Goal: Task Accomplishment & Management: Use online tool/utility

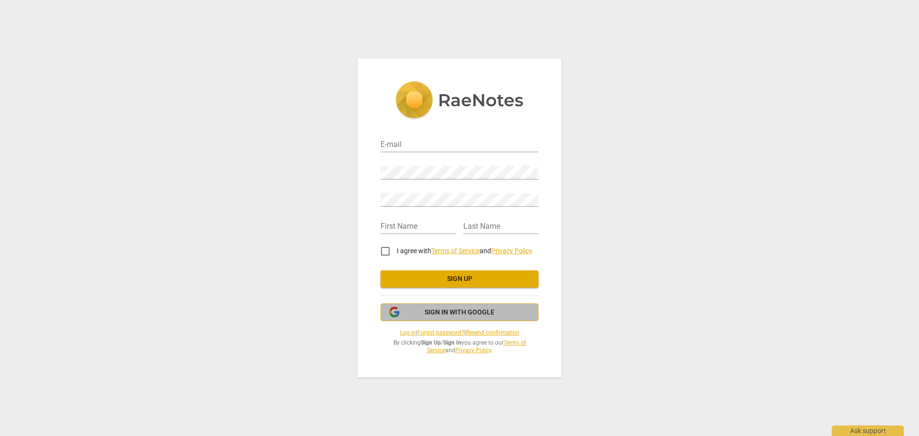
click at [429, 311] on span "Sign in with Google" at bounding box center [460, 313] width 70 height 10
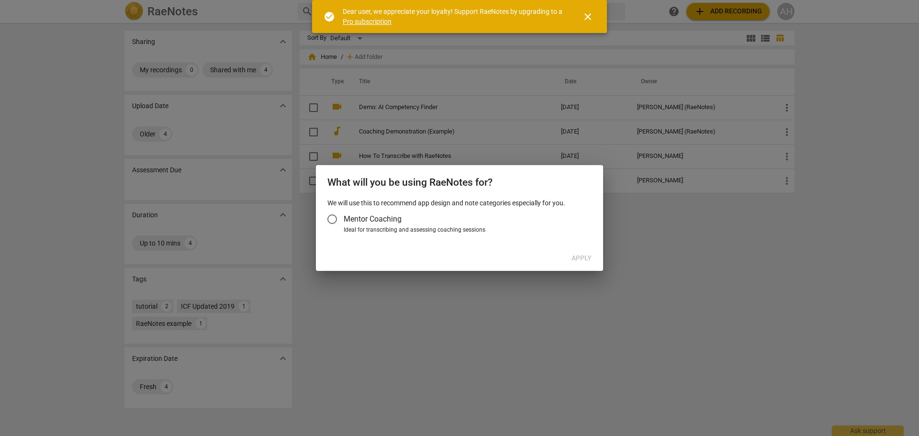
click at [334, 220] on input "Mentor Coaching" at bounding box center [332, 219] width 23 height 23
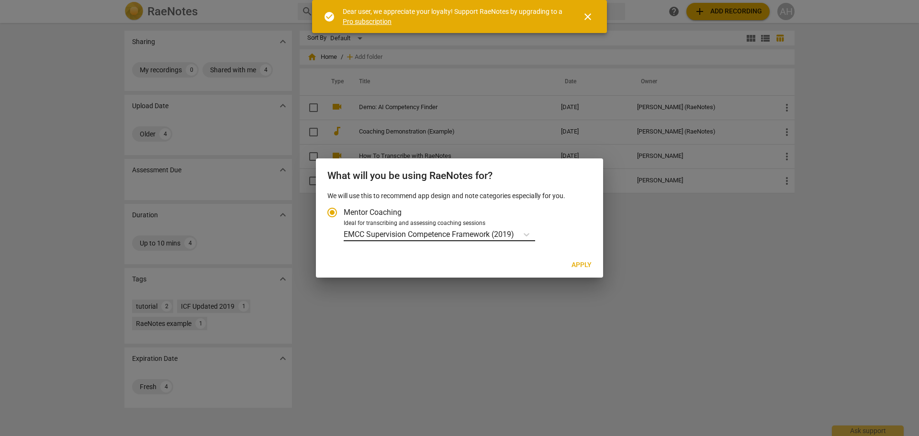
click at [512, 237] on p "EMCC Supervision Competence Framework (2019)" at bounding box center [429, 234] width 170 height 11
click at [0, 0] on input "Ideal for transcribing and assessing coaching sessions EMCC Supervision Compete…" at bounding box center [0, 0] width 0 height 0
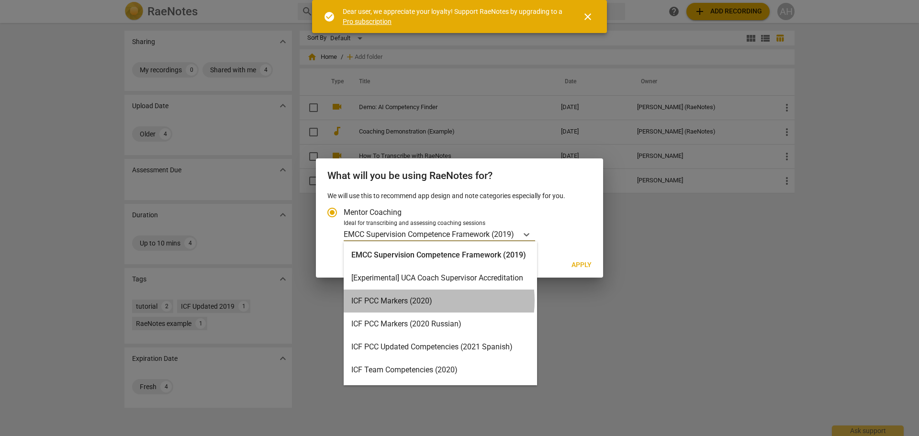
click at [425, 301] on div "ICF PCC Markers (2020)" at bounding box center [440, 301] width 193 height 23
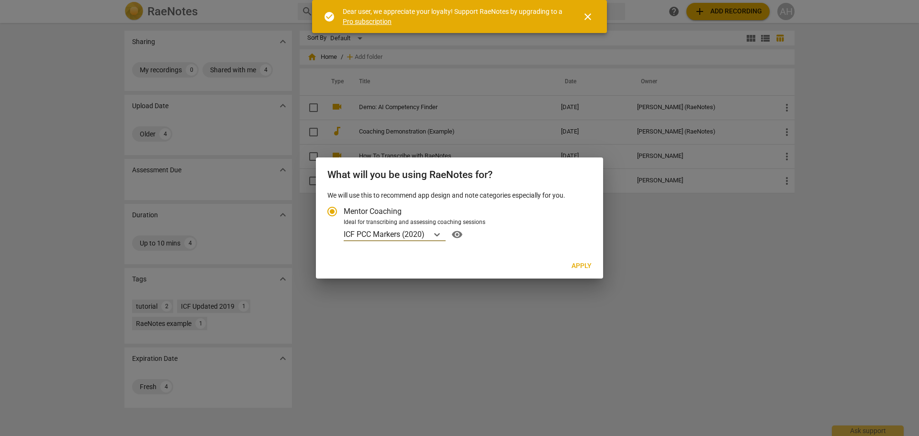
click at [461, 236] on span "visibility" at bounding box center [456, 234] width 15 height 11
click at [438, 236] on icon "Account type" at bounding box center [437, 234] width 6 height 3
click at [0, 0] on input "Ideal for transcribing and assessing coaching sessions ICF PCC Markers (2020) v…" at bounding box center [0, 0] width 0 height 0
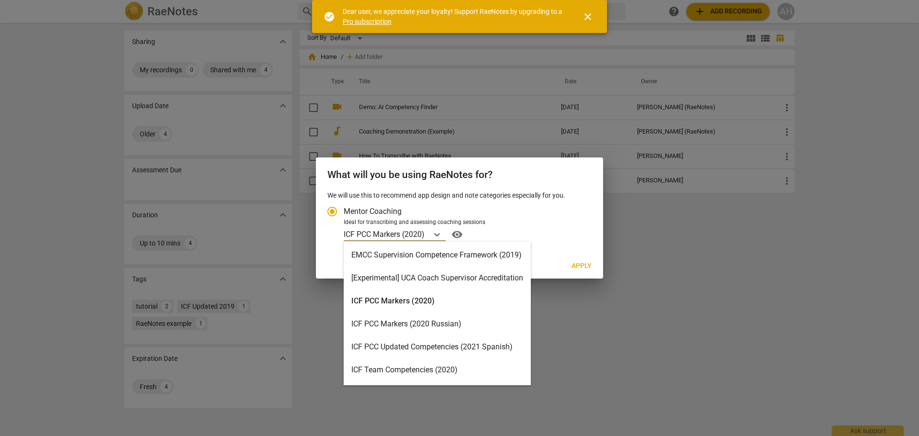
click at [426, 256] on div "EMCC Supervision Competence Framework (2019)" at bounding box center [437, 255] width 187 height 23
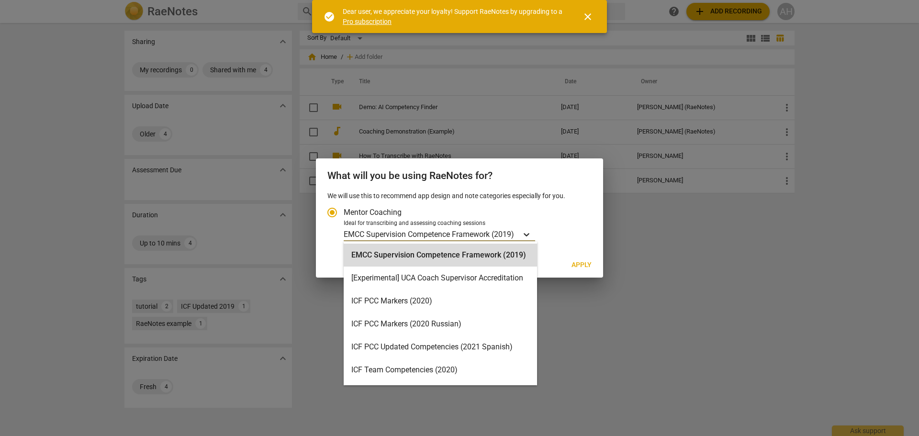
click at [526, 234] on icon "Account type" at bounding box center [527, 234] width 6 height 3
click at [0, 0] on input "Ideal for transcribing and assessing coaching sessions option EMCC Supervision …" at bounding box center [0, 0] width 0 height 0
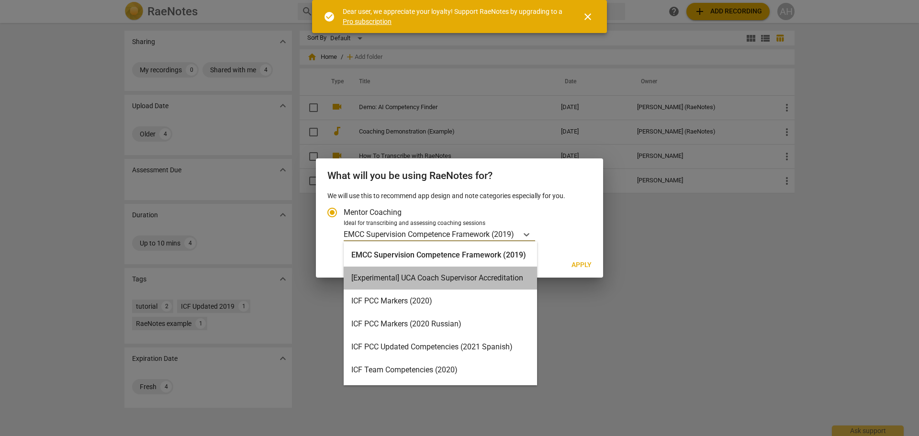
click at [476, 273] on div "[Experimental] UCA Coach Supervisor Accreditation" at bounding box center [440, 278] width 193 height 23
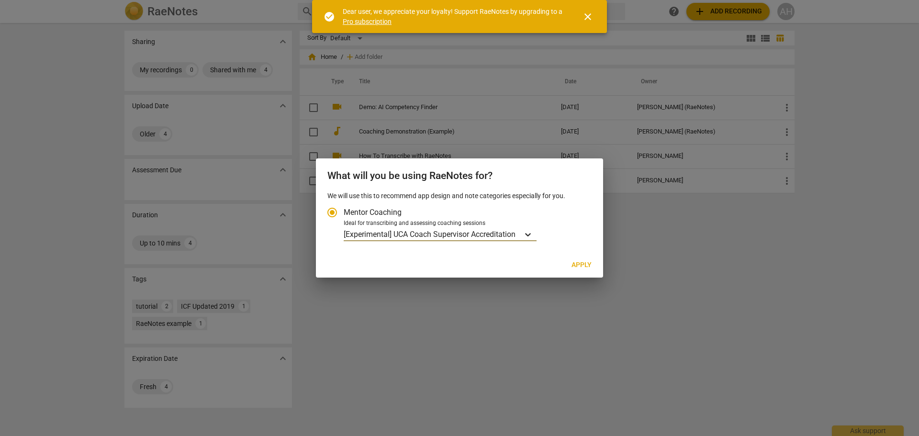
click at [527, 235] on icon "Account type" at bounding box center [528, 235] width 10 height 10
click at [0, 0] on input "Ideal for transcribing and assessing coaching sessions option [Experimental] UC…" at bounding box center [0, 0] width 0 height 0
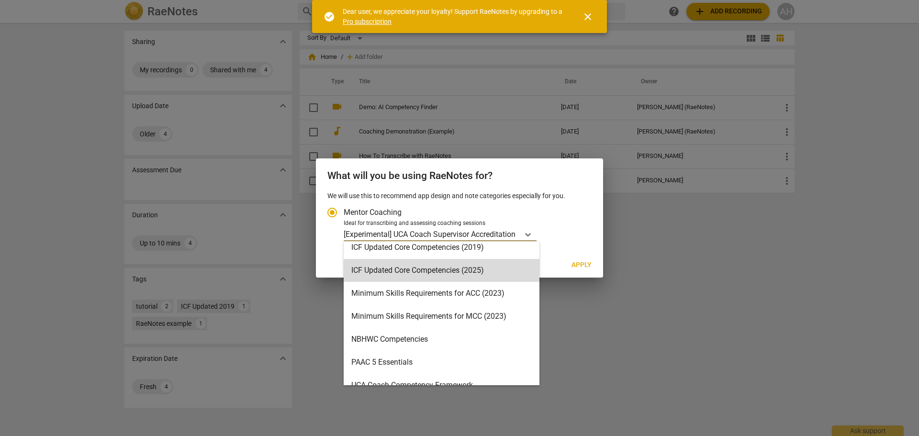
scroll to position [228, 0]
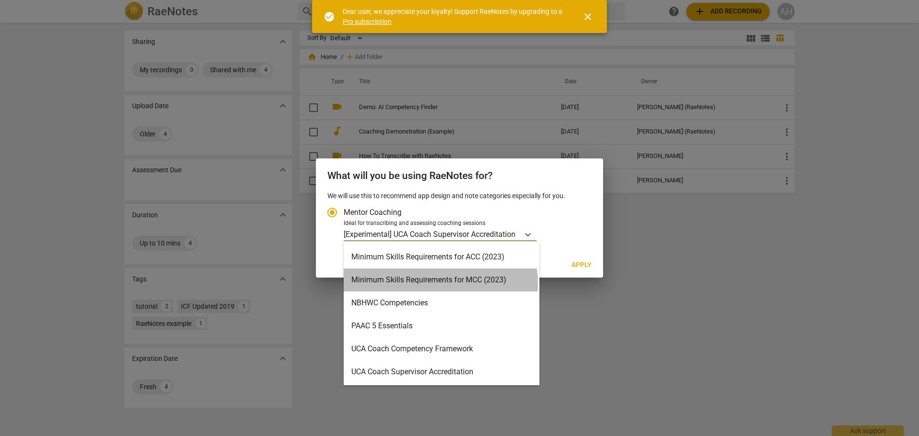
click at [439, 283] on div "Minimum Skills Requirements for MCC (2023)" at bounding box center [442, 280] width 196 height 23
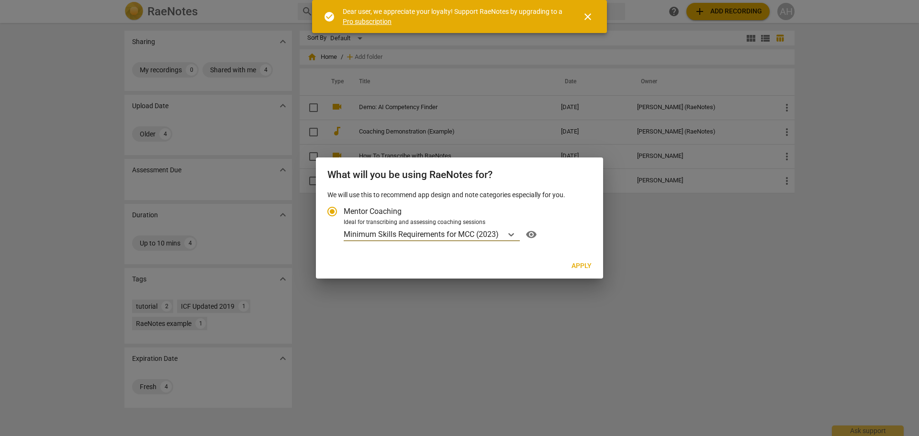
click at [531, 234] on span "visibility" at bounding box center [531, 234] width 15 height 11
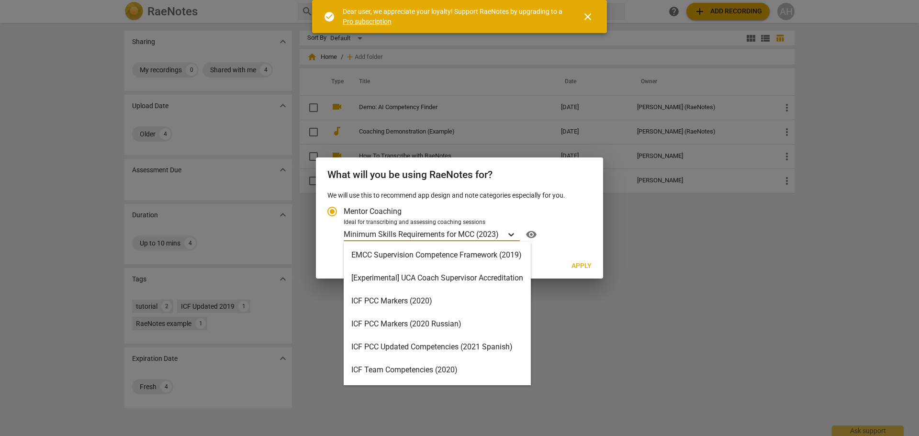
click at [514, 234] on icon "Account type" at bounding box center [511, 234] width 6 height 3
click at [0, 0] on input "Ideal for transcribing and assessing coaching sessions 16 results available. Us…" at bounding box center [0, 0] width 0 height 0
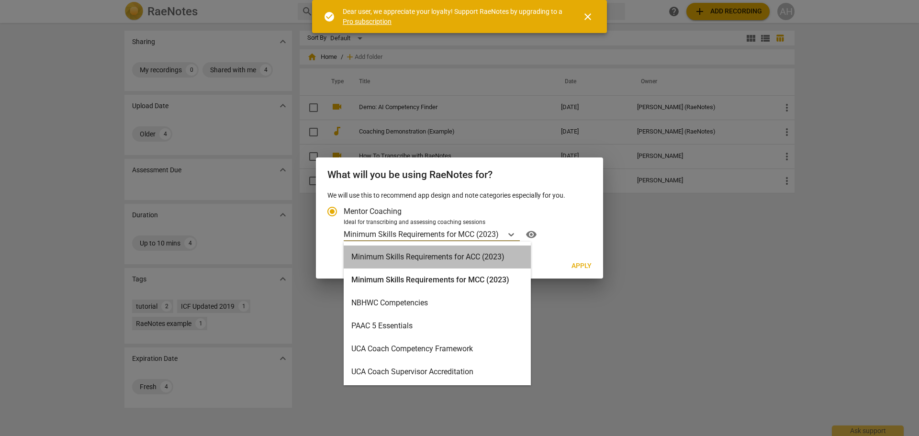
click at [422, 255] on div "Minimum Skills Requirements for ACC (2023)" at bounding box center [437, 257] width 187 height 23
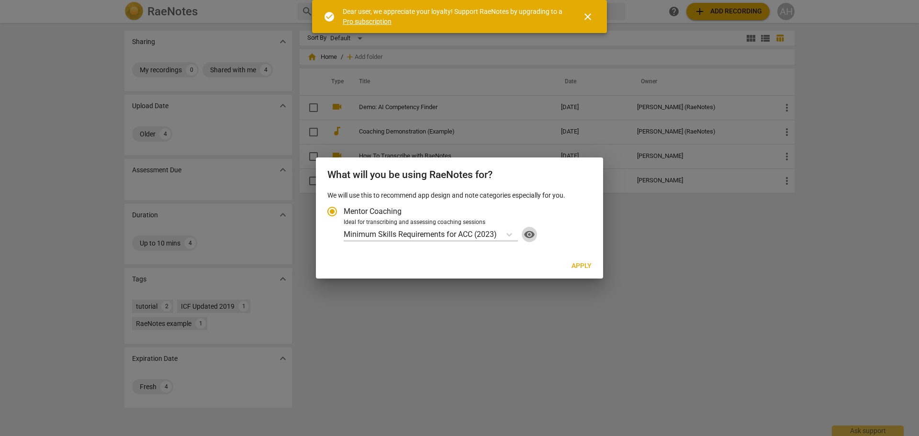
click at [533, 234] on span "visibility" at bounding box center [529, 234] width 15 height 11
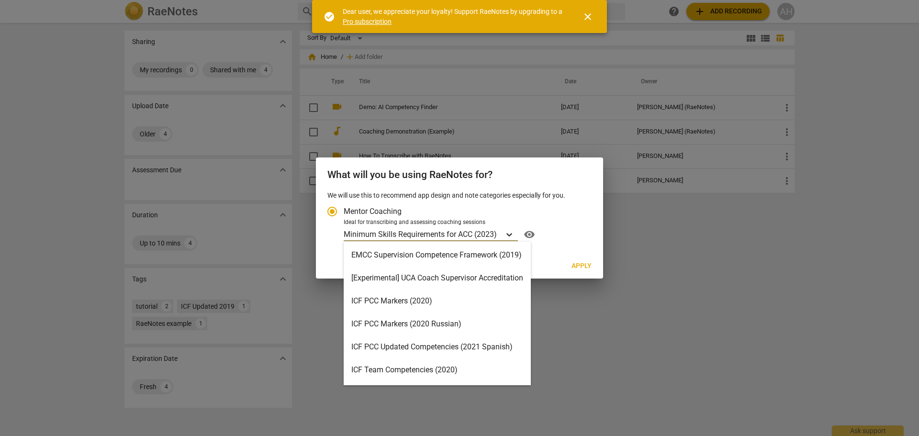
click at [507, 236] on icon "Account type" at bounding box center [510, 235] width 10 height 10
click at [0, 0] on input "Ideal for transcribing and assessing coaching sessions 16 results available. Us…" at bounding box center [0, 0] width 0 height 0
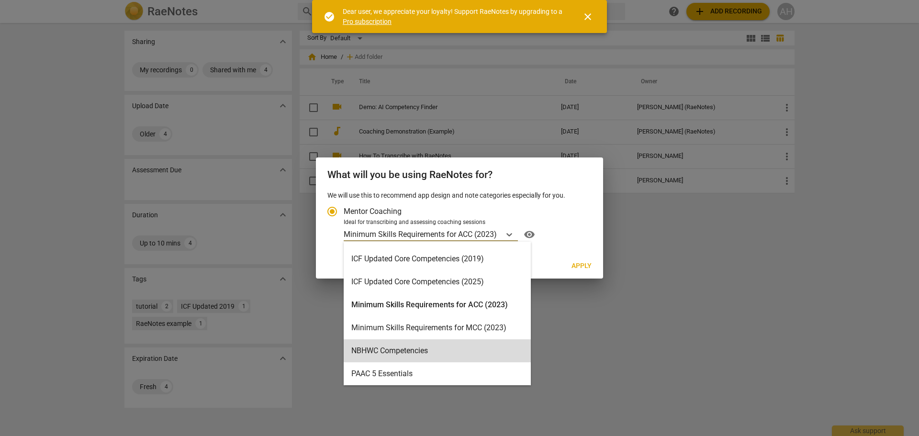
scroll to position [132, 0]
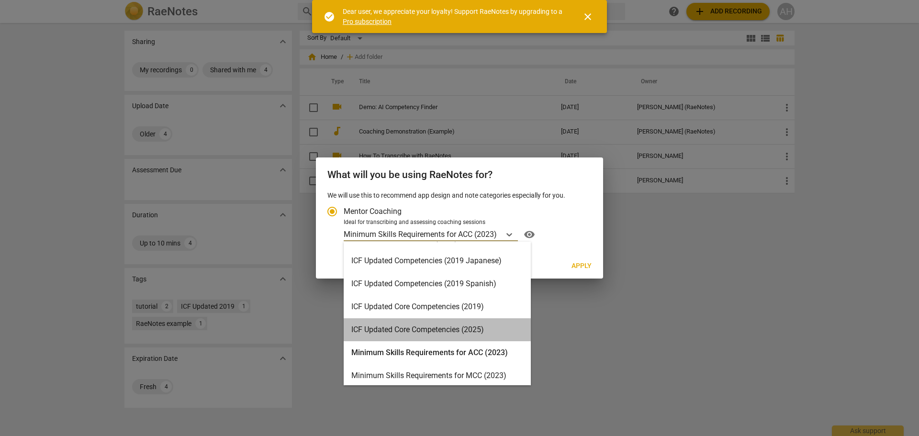
click at [437, 329] on div "ICF Updated Core Competencies (2025)" at bounding box center [437, 329] width 187 height 23
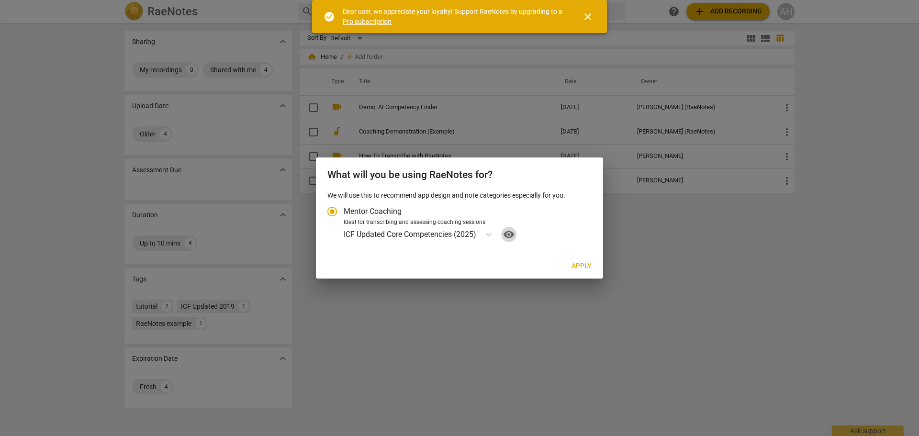
click at [509, 236] on span "visibility" at bounding box center [508, 234] width 15 height 11
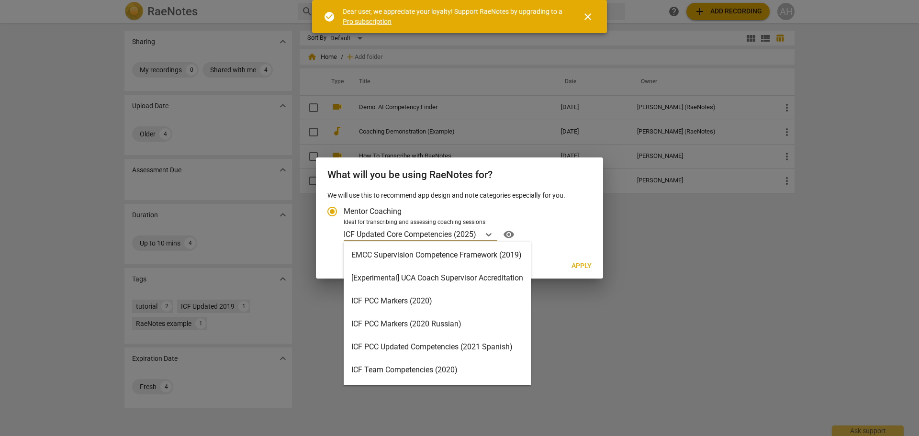
click at [479, 234] on input "Ideal for transcribing and assessing coaching sessions 16 results available. Us…" at bounding box center [478, 234] width 2 height 9
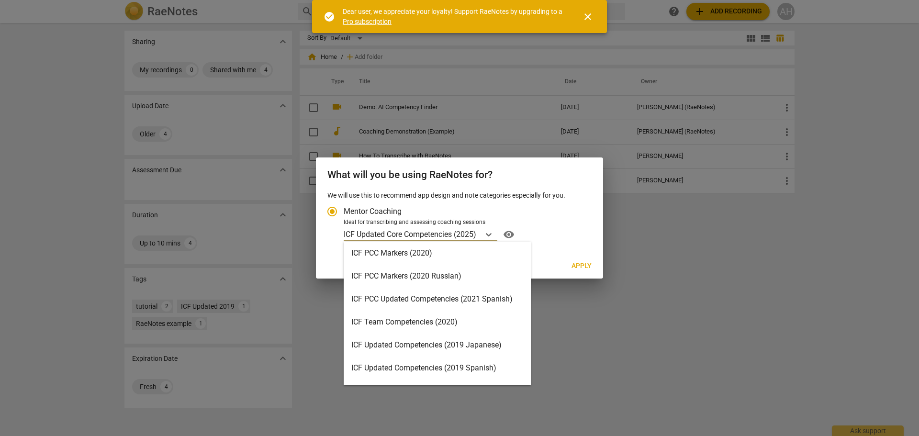
scroll to position [0, 0]
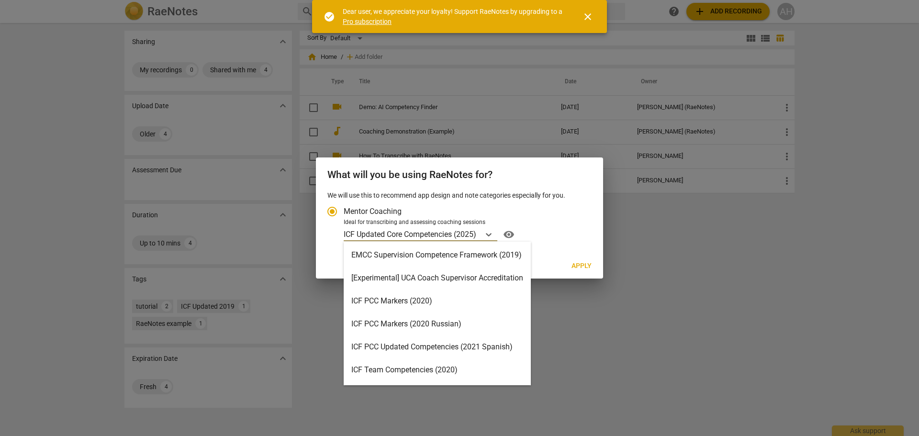
click at [415, 302] on div "ICF PCC Markers (2020)" at bounding box center [437, 301] width 187 height 23
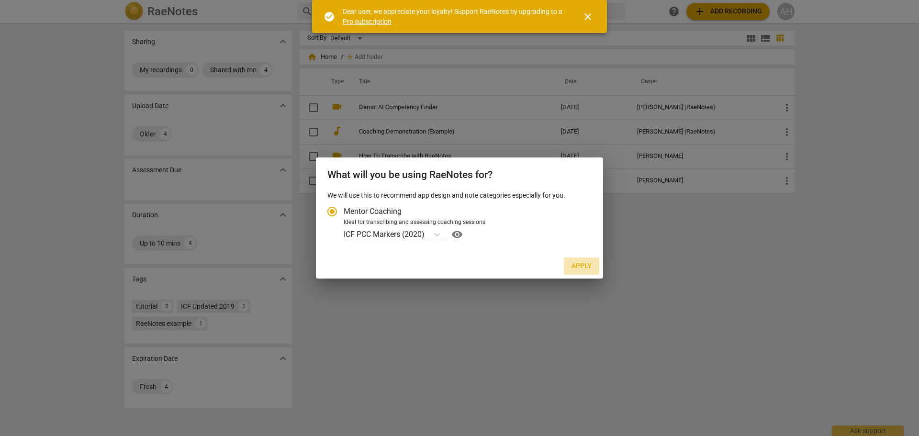
click at [580, 266] on span "Apply" at bounding box center [582, 266] width 20 height 10
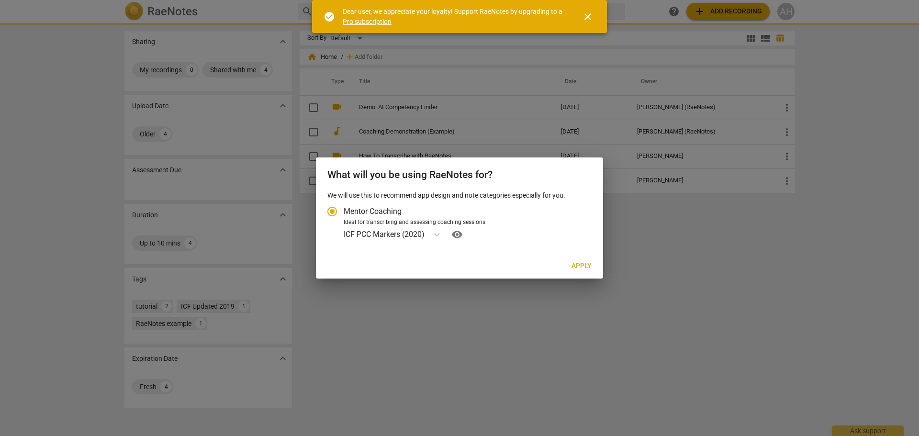
radio input "false"
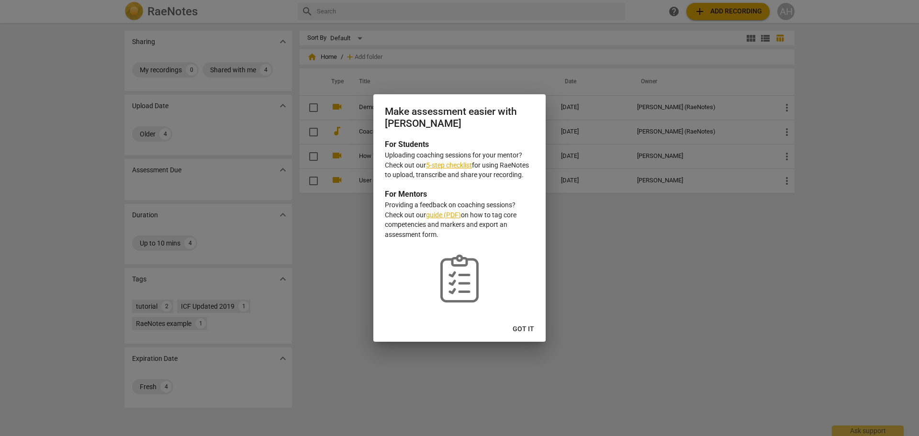
click at [443, 214] on link "guide (PDF)" at bounding box center [443, 215] width 35 height 8
click at [451, 162] on link "5-step checklist" at bounding box center [449, 165] width 46 height 8
click at [522, 328] on span "Got it" at bounding box center [524, 330] width 22 height 10
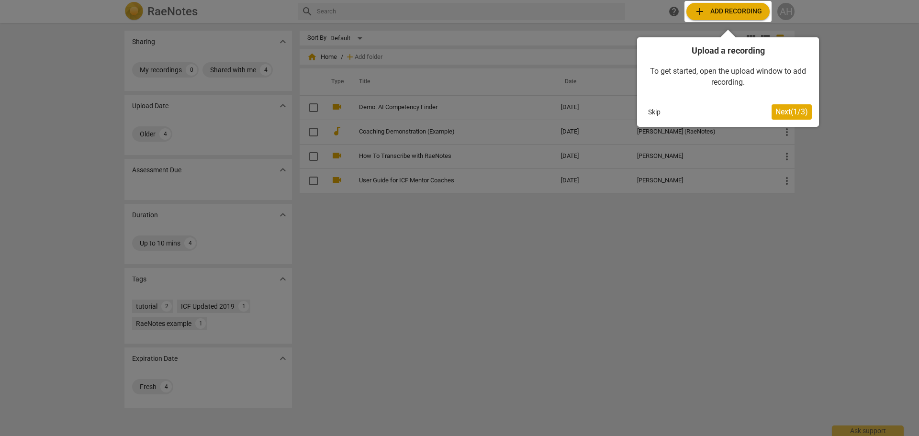
click at [783, 110] on span "Next ( 1 / 3 )" at bounding box center [791, 111] width 33 height 9
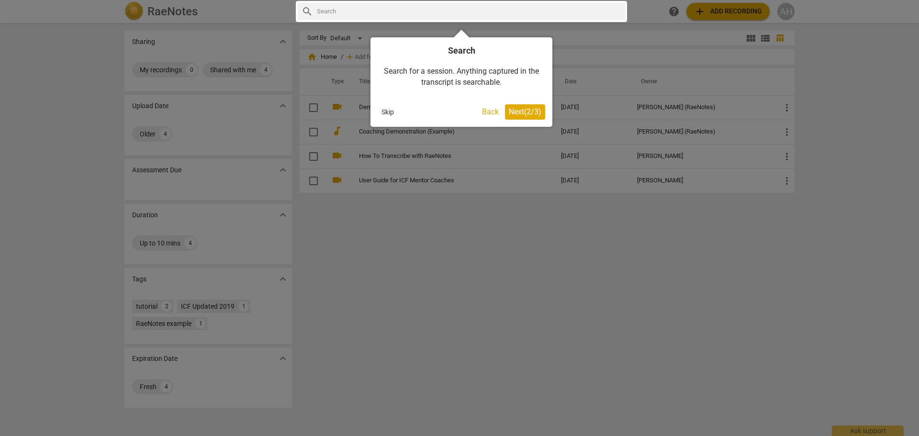
click at [530, 110] on span "Next ( 2 / 3 )" at bounding box center [525, 111] width 33 height 9
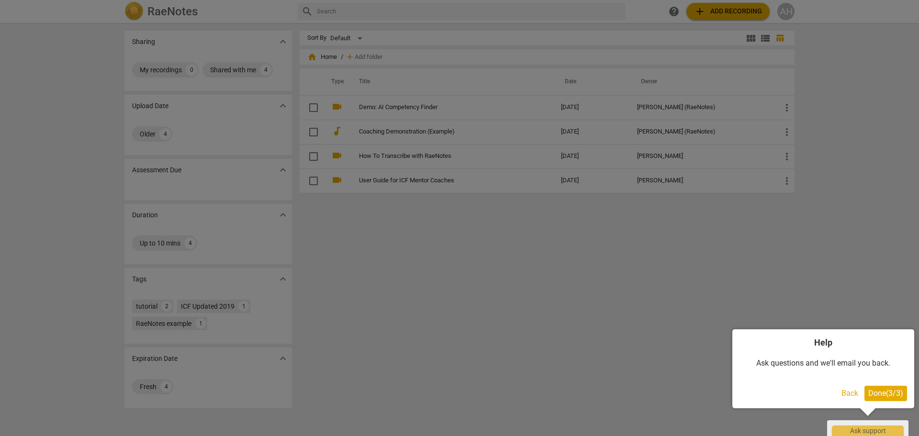
click at [887, 396] on span "Done ( 3 / 3 )" at bounding box center [885, 393] width 35 height 9
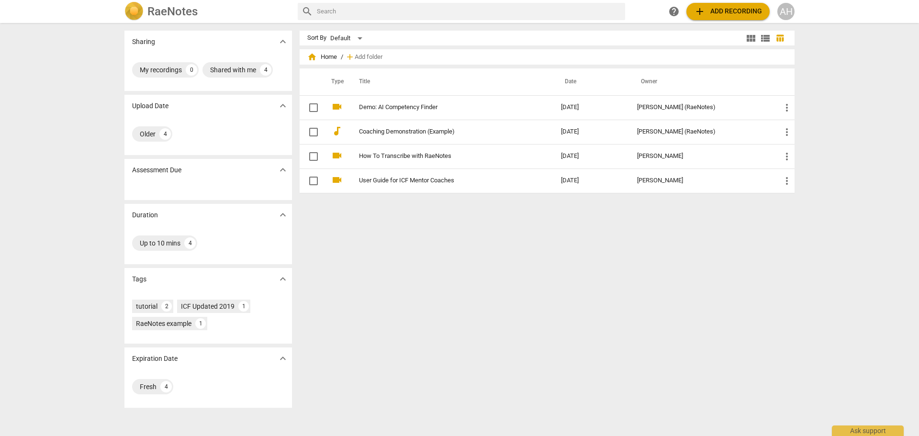
click at [699, 12] on span "add" at bounding box center [699, 11] width 11 height 11
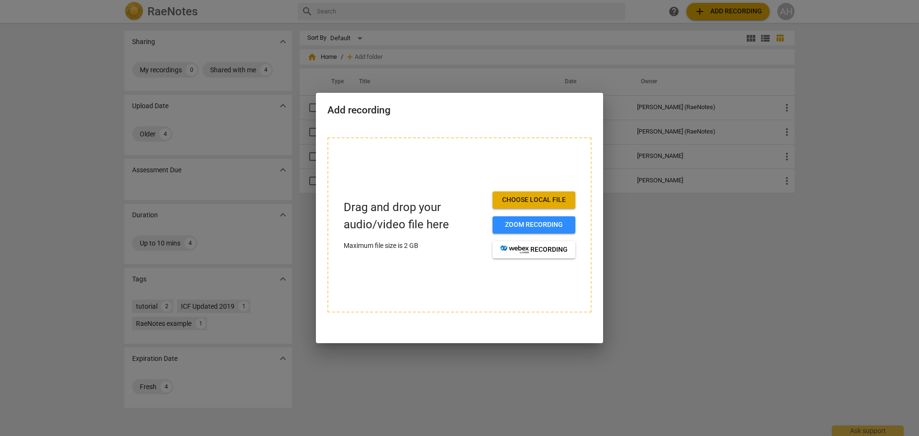
click at [663, 252] on div at bounding box center [459, 218] width 919 height 436
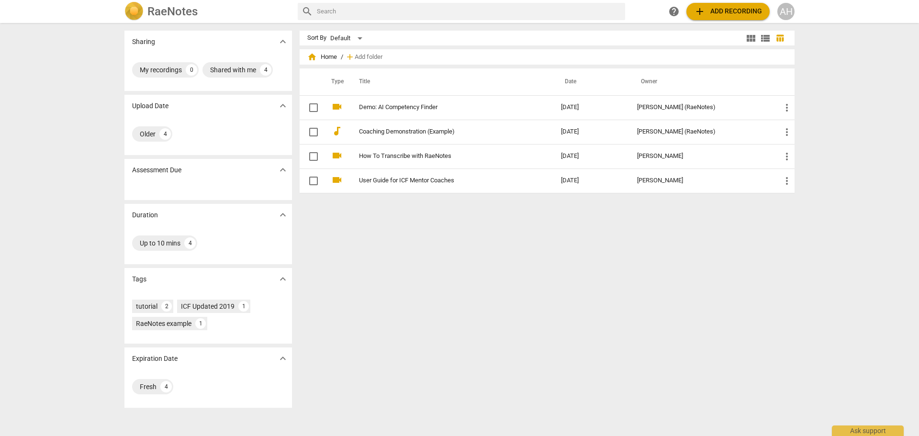
click at [340, 10] on input "text" at bounding box center [469, 11] width 304 height 15
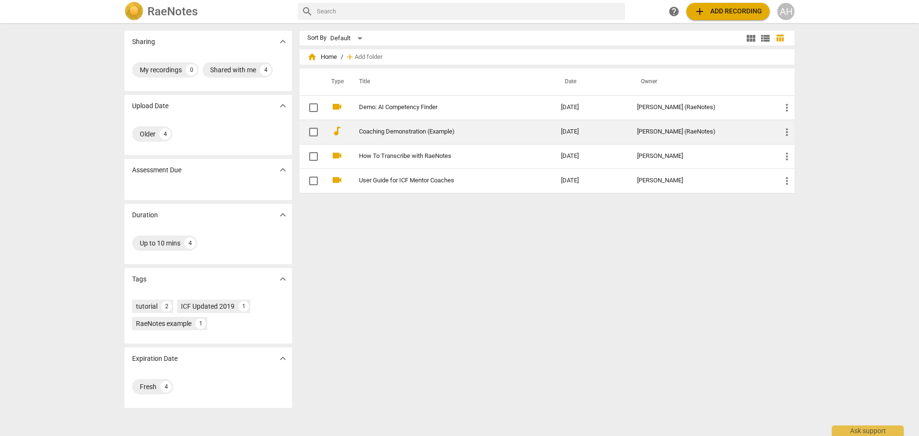
click at [388, 132] on link "Coaching Demonstration (Example)" at bounding box center [443, 131] width 168 height 7
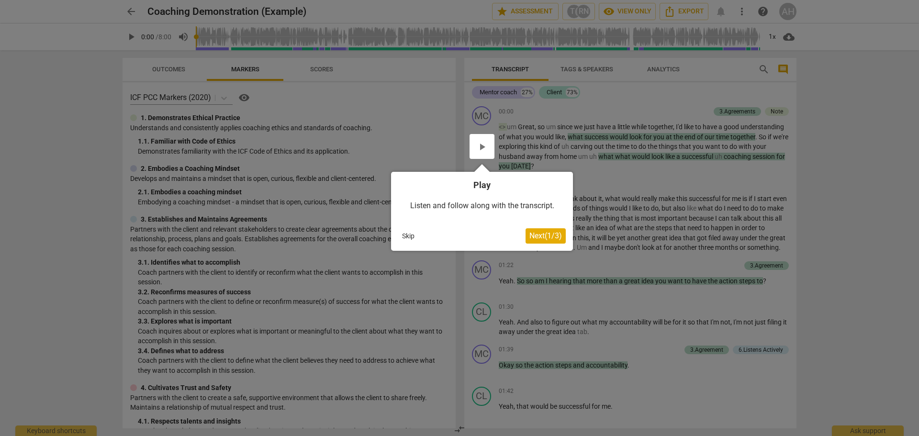
click at [542, 238] on span "Next ( 1 / 3 )" at bounding box center [545, 235] width 33 height 9
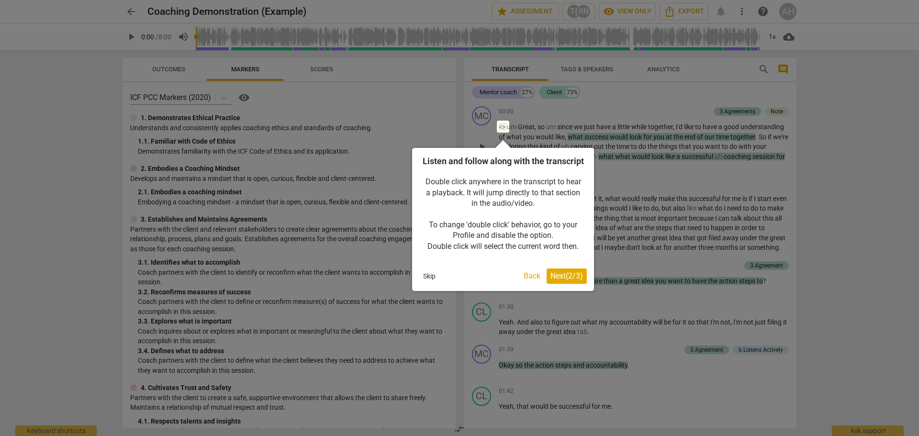
click at [561, 281] on span "Next ( 2 / 3 )" at bounding box center [566, 275] width 33 height 9
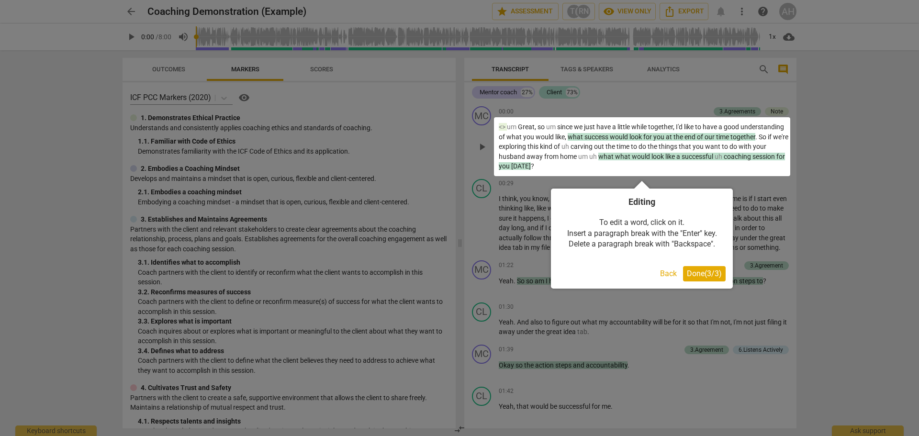
click at [696, 274] on span "Done ( 3 / 3 )" at bounding box center [704, 273] width 35 height 9
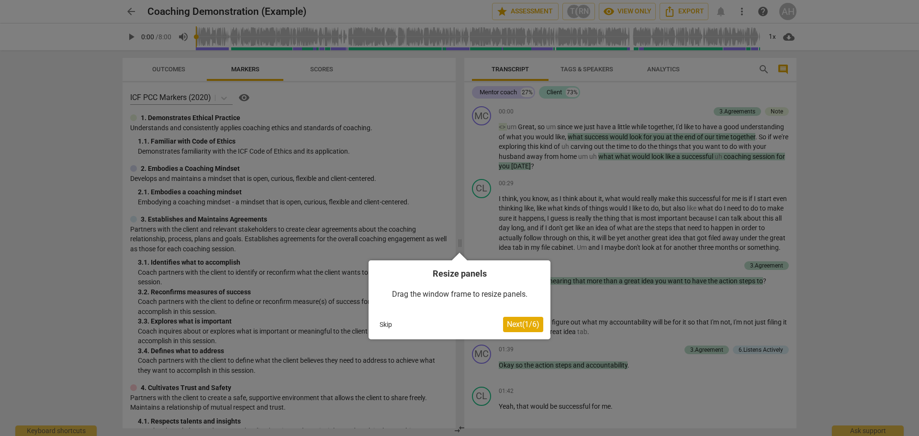
click at [528, 325] on span "Next ( 1 / 6 )" at bounding box center [523, 324] width 33 height 9
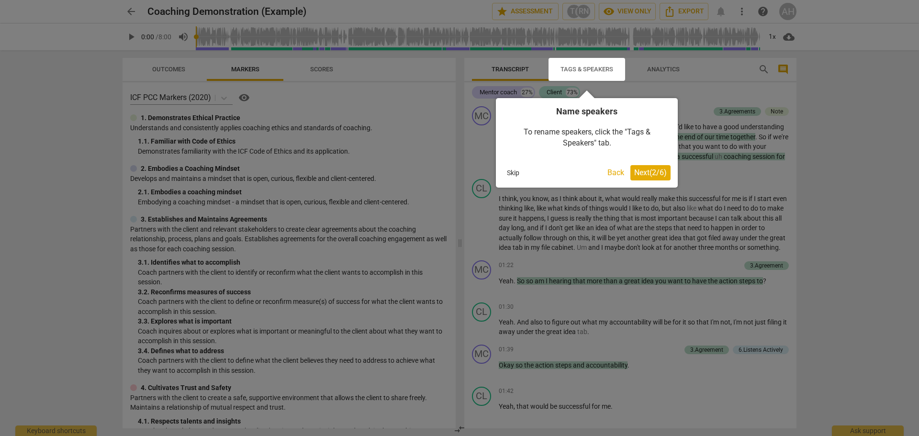
click at [645, 171] on span "Next ( 2 / 6 )" at bounding box center [650, 172] width 33 height 9
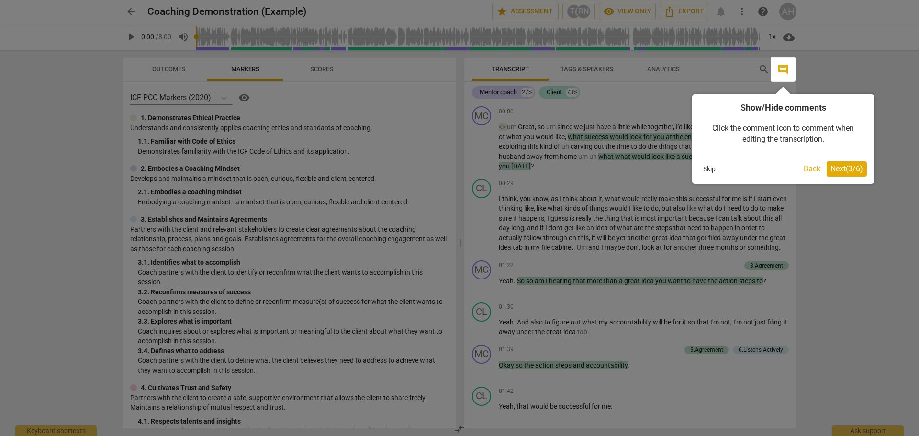
click at [846, 169] on span "Next ( 3 / 6 )" at bounding box center [846, 168] width 33 height 9
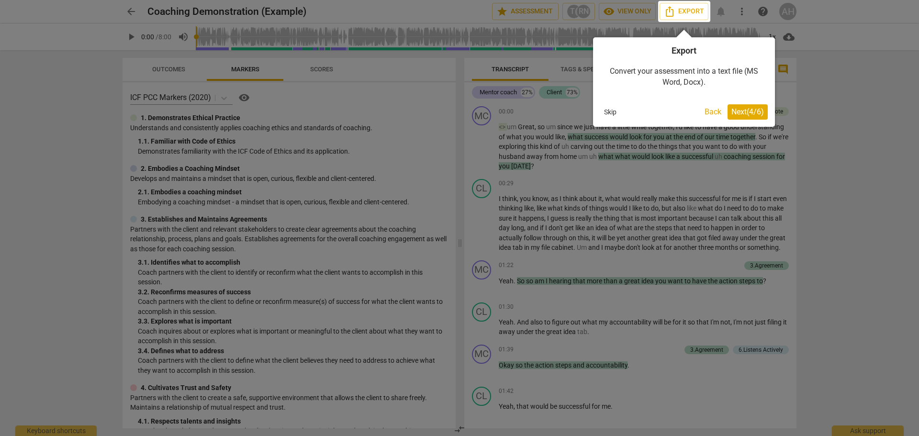
click at [752, 112] on span "Next ( 4 / 6 )" at bounding box center [747, 111] width 33 height 9
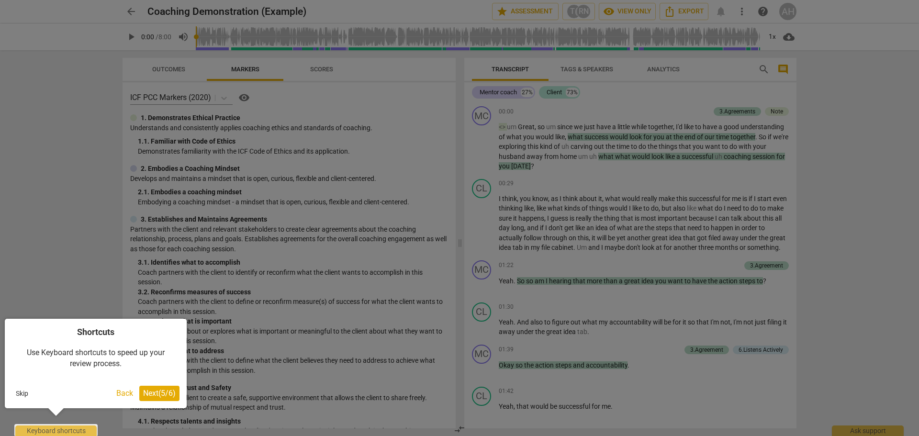
click at [150, 394] on span "Next ( 5 / 6 )" at bounding box center [159, 393] width 33 height 9
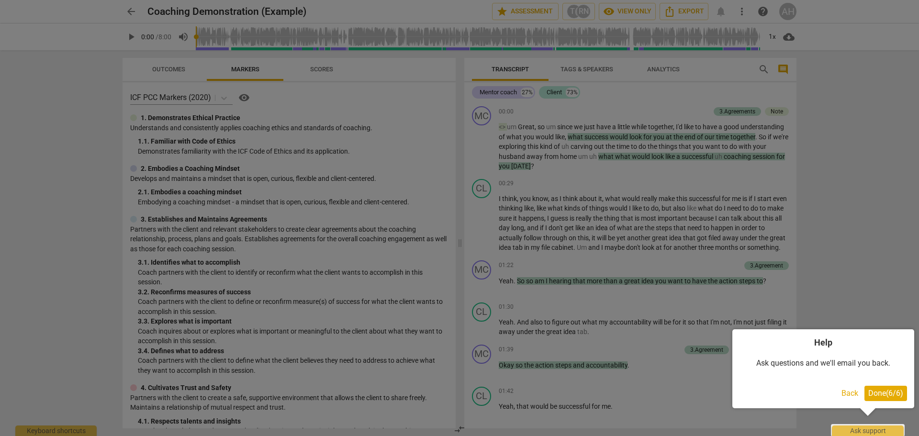
click at [879, 389] on span "Done ( 6 / 6 )" at bounding box center [885, 393] width 35 height 9
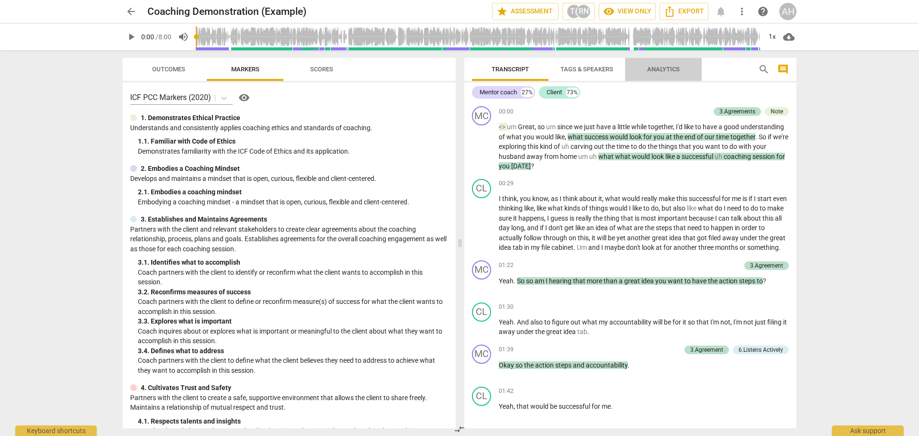
click at [649, 69] on span "Analytics" at bounding box center [663, 69] width 33 height 7
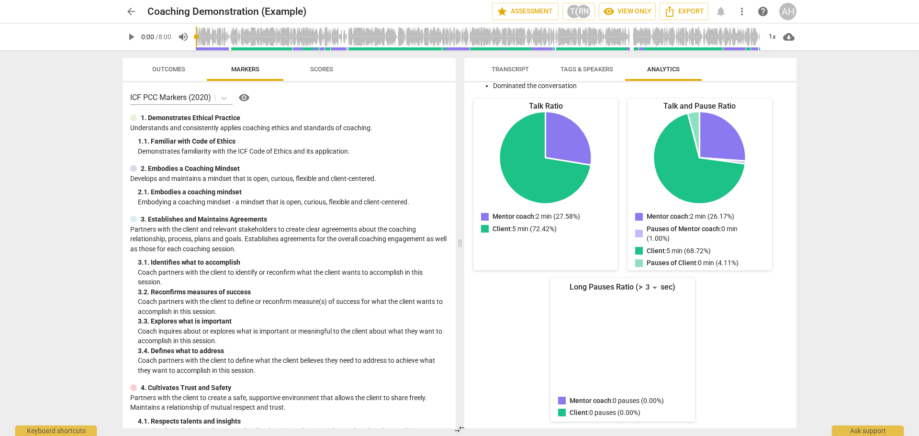
scroll to position [49, 0]
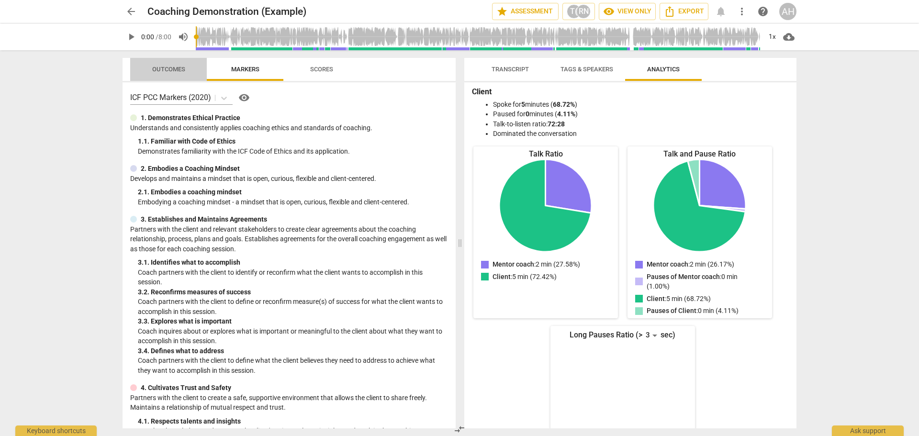
click at [180, 68] on span "Outcomes" at bounding box center [168, 69] width 33 height 7
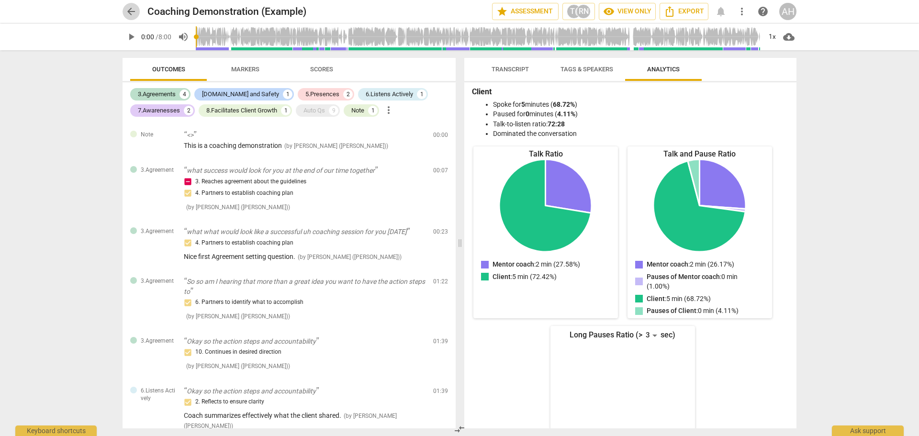
click at [129, 9] on span "arrow_back" at bounding box center [130, 11] width 11 height 11
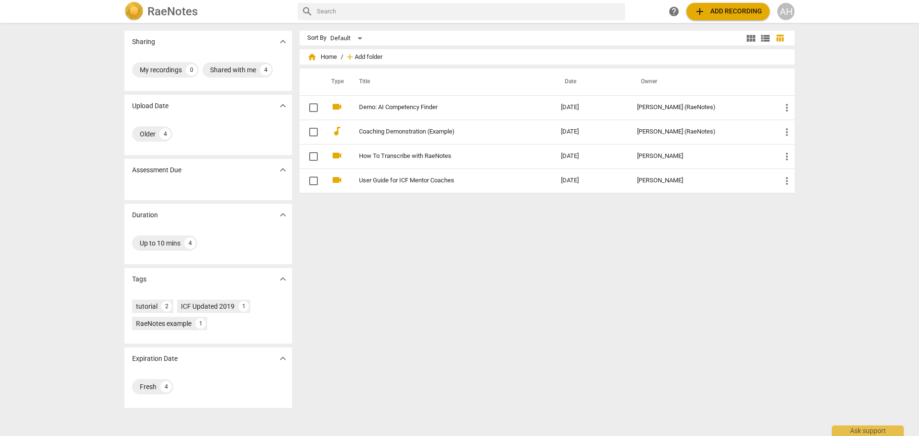
click at [357, 55] on span "Add folder" at bounding box center [369, 57] width 28 height 7
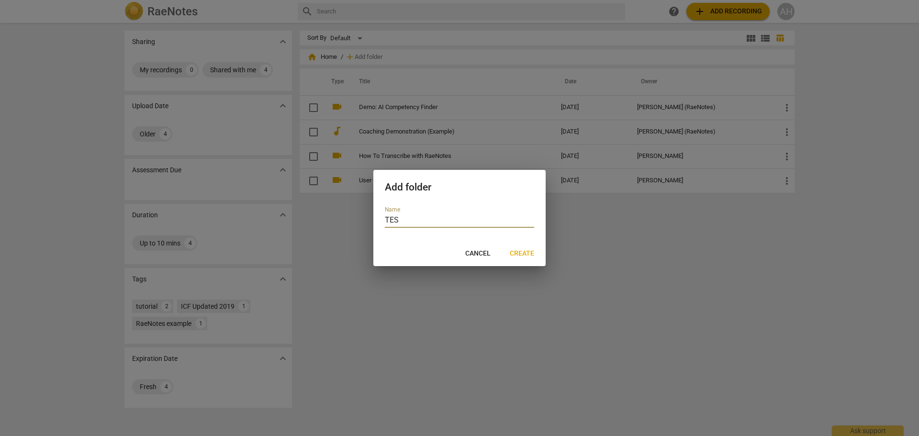
type input "TEST"
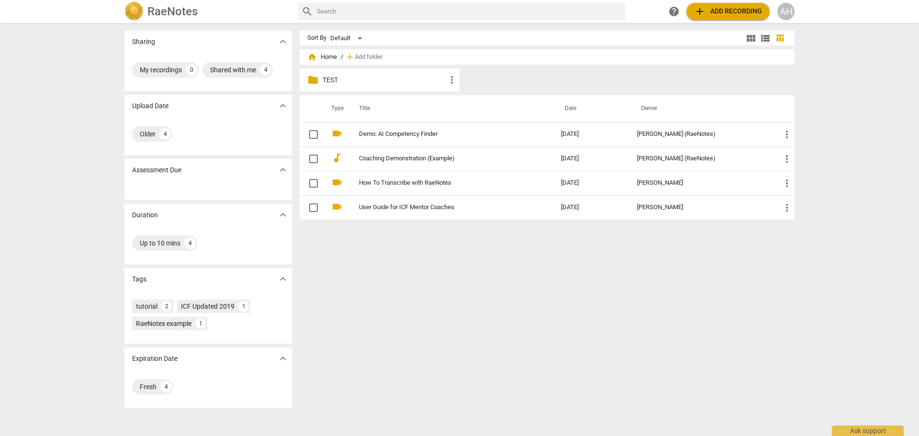
click at [329, 78] on p "TEST" at bounding box center [384, 80] width 123 height 10
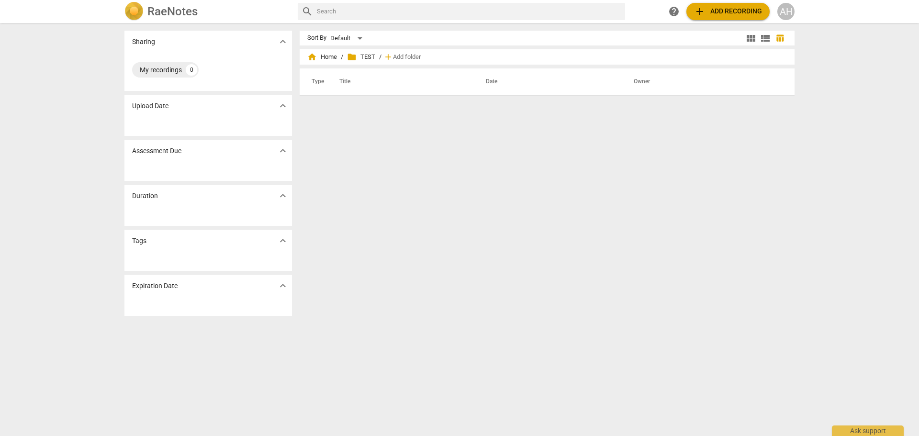
click at [416, 114] on div "Sort By Default view_module view_list table_chart home Home / folder TEST / add…" at bounding box center [551, 230] width 503 height 398
click at [397, 56] on span "Add folder" at bounding box center [407, 57] width 28 height 7
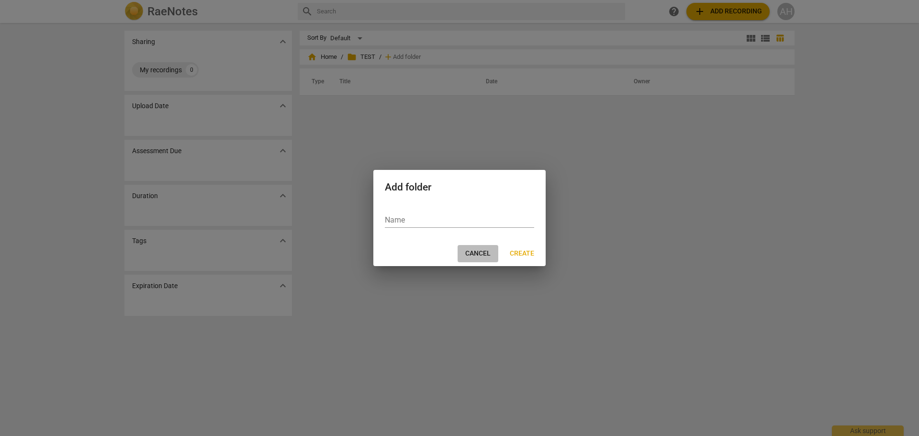
click at [486, 253] on span "Cancel" at bounding box center [477, 254] width 25 height 10
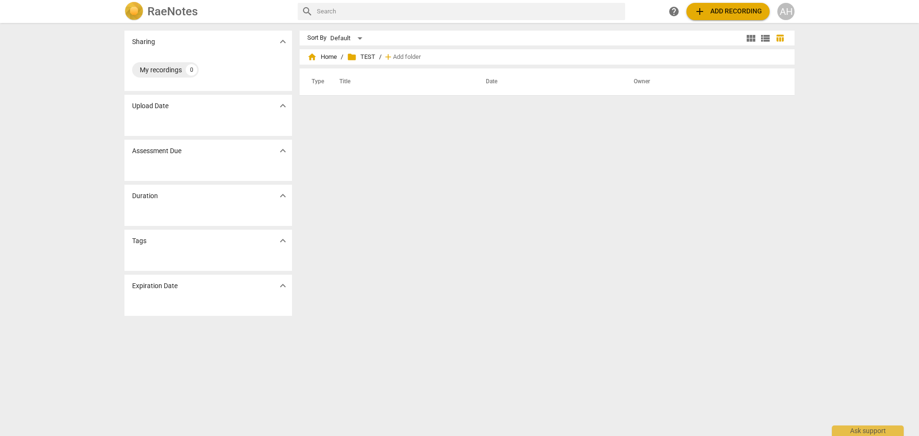
click at [721, 12] on span "add Add recording" at bounding box center [728, 11] width 68 height 11
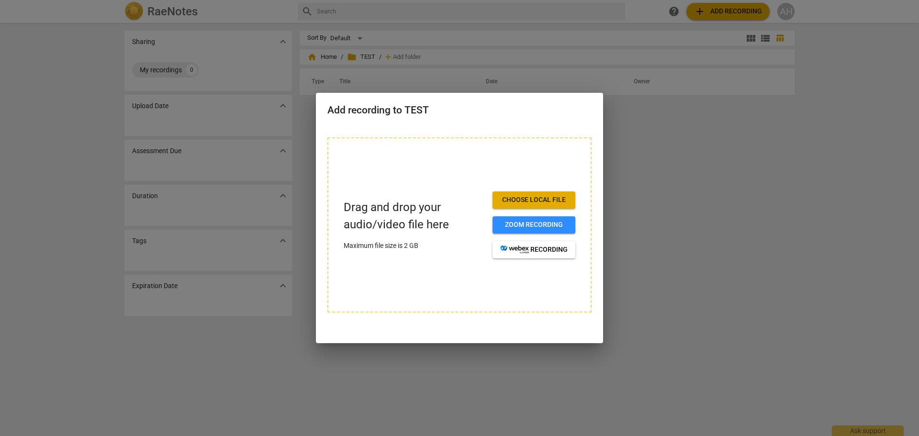
click at [671, 137] on div at bounding box center [459, 218] width 919 height 436
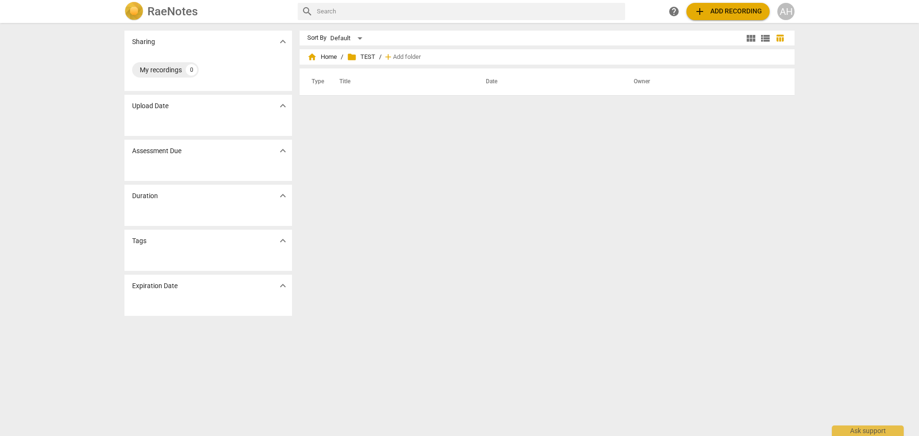
click at [181, 13] on h2 "RaeNotes" at bounding box center [172, 11] width 50 height 13
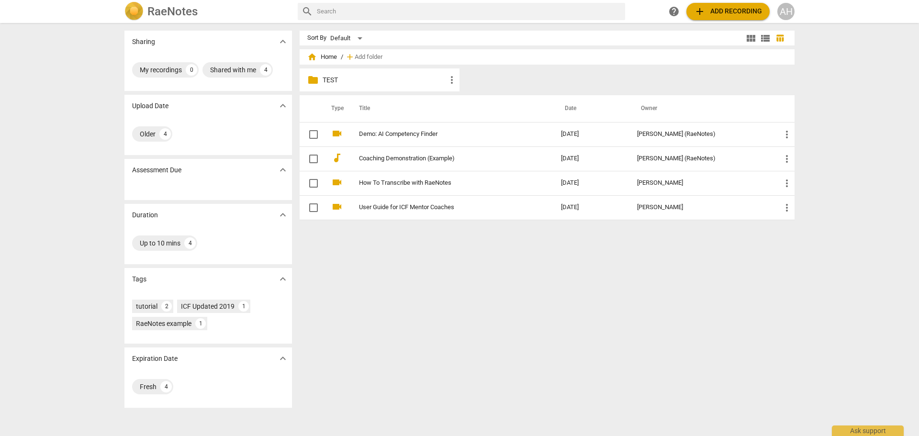
click at [386, 13] on input "text" at bounding box center [469, 11] width 304 height 15
click at [672, 12] on span "help" at bounding box center [673, 11] width 11 height 11
click at [792, 13] on div "AH" at bounding box center [785, 11] width 17 height 17
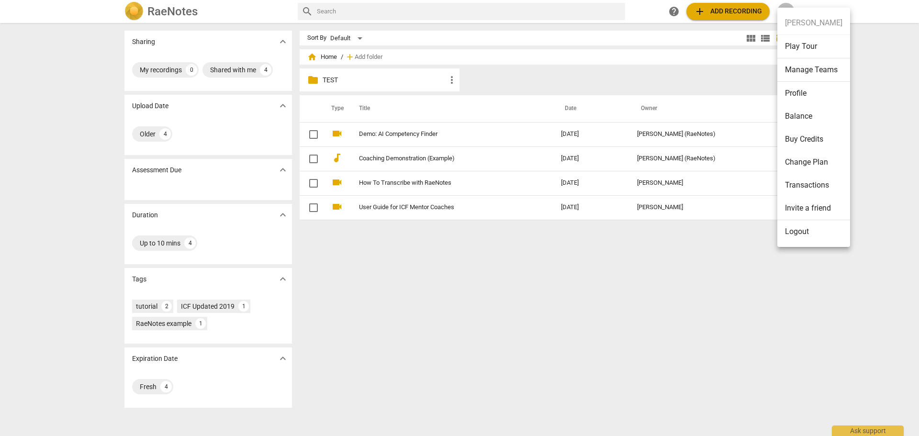
click at [877, 36] on div at bounding box center [459, 218] width 919 height 436
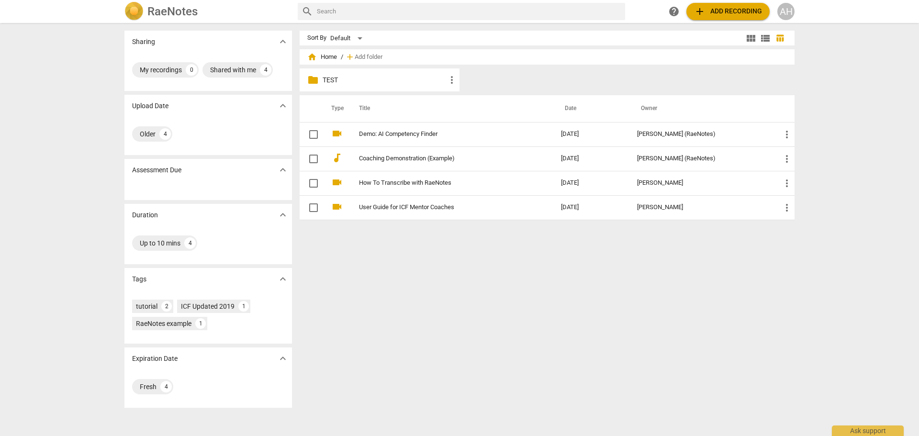
click at [151, 11] on h2 "RaeNotes" at bounding box center [172, 11] width 50 height 13
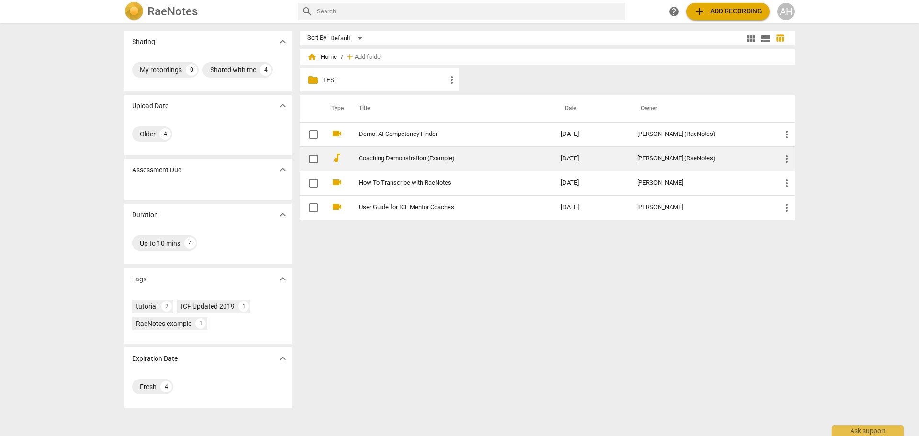
click at [400, 159] on link "Coaching Demonstration (Example)" at bounding box center [443, 158] width 168 height 7
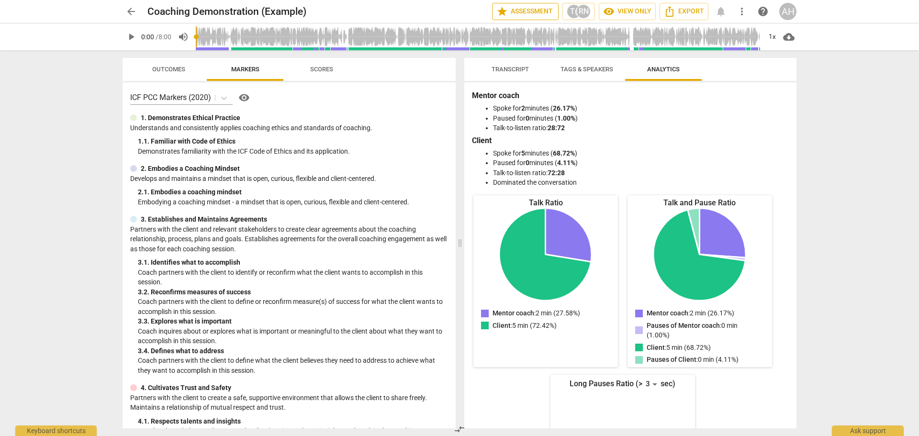
click at [516, 10] on span "star Assessment" at bounding box center [525, 11] width 58 height 11
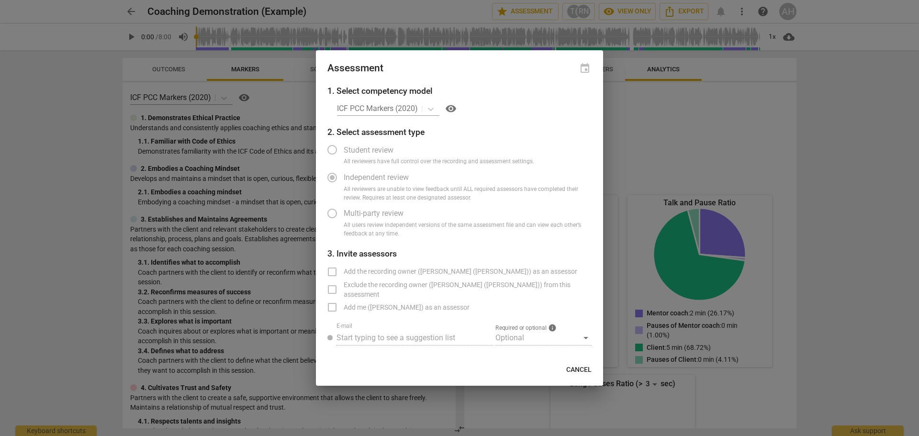
click at [432, 107] on div "ICF PCC Markers (2020) visibility" at bounding box center [464, 108] width 255 height 15
drag, startPoint x: 512, startPoint y: 335, endPoint x: 480, endPoint y: 332, distance: 32.2
click at [511, 335] on div "Optional" at bounding box center [543, 337] width 96 height 15
click at [352, 270] on span "Add the recording owner ([PERSON_NAME] ([PERSON_NAME])) as an assessor" at bounding box center [461, 272] width 234 height 10
click at [354, 182] on span "Independent review" at bounding box center [376, 177] width 65 height 11
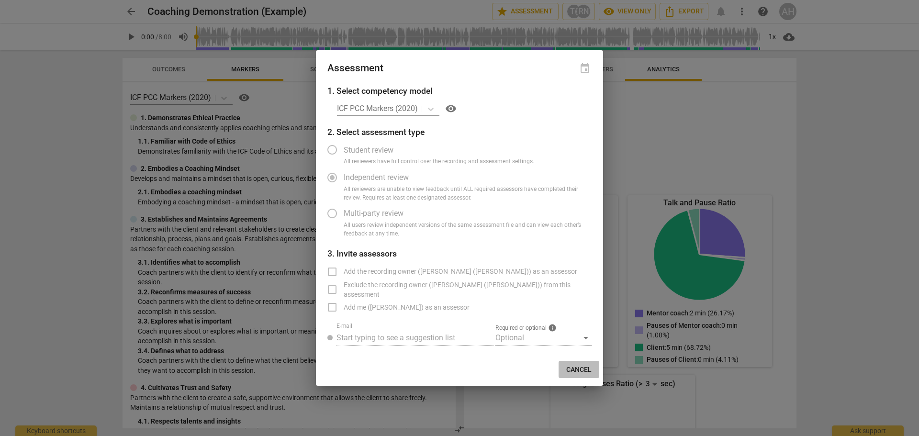
click at [577, 371] on span "Cancel" at bounding box center [578, 370] width 25 height 10
radio input "false"
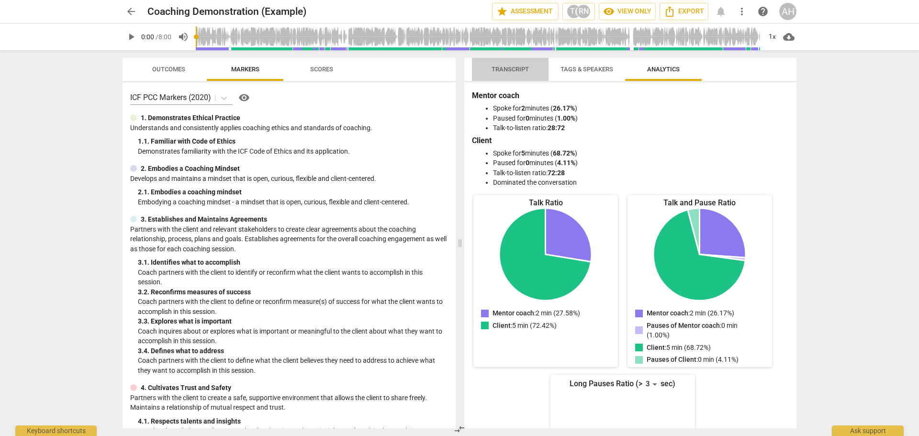
click at [510, 68] on span "Transcript" at bounding box center [510, 69] width 37 height 7
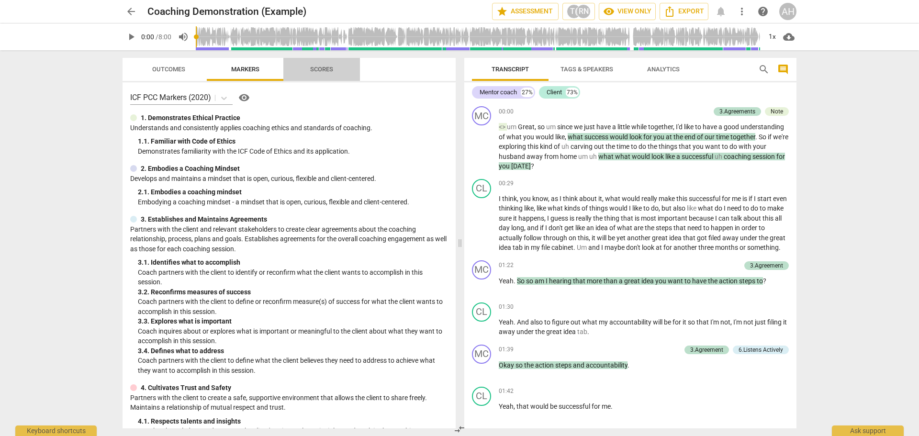
click at [311, 71] on span "Scores" at bounding box center [321, 69] width 23 height 7
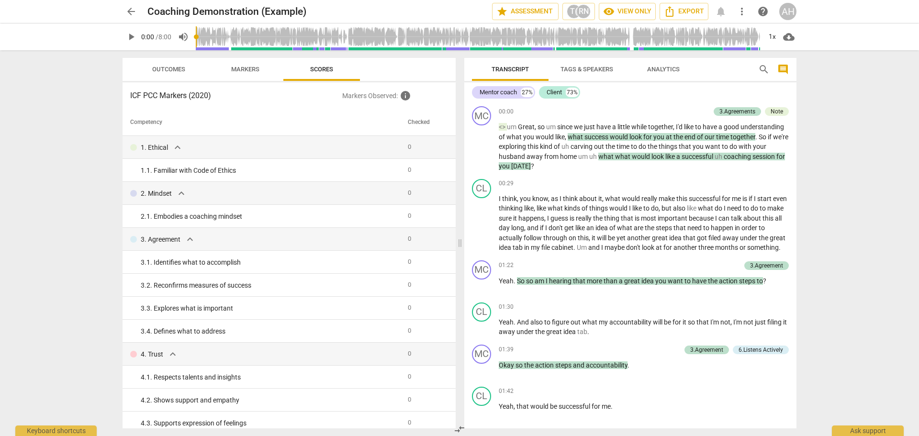
click at [135, 38] on span "play_arrow" at bounding box center [130, 36] width 11 height 11
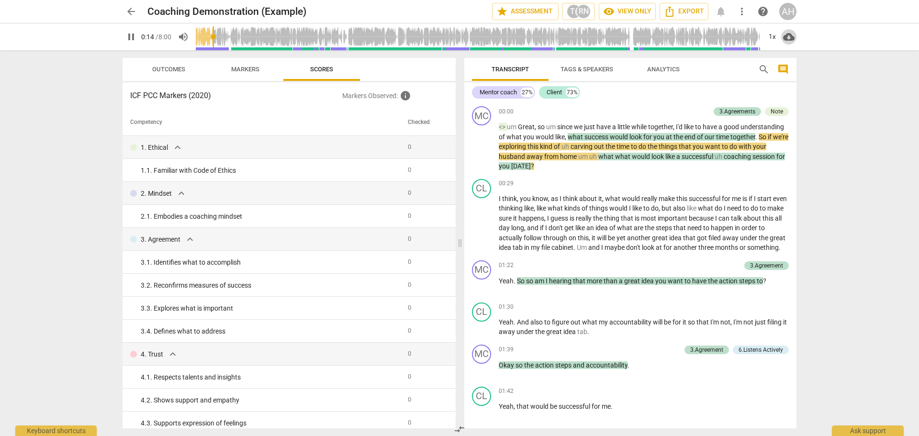
click at [789, 36] on span "cloud_download" at bounding box center [788, 36] width 11 height 11
click at [797, 34] on li "Download audio" at bounding box center [816, 36] width 71 height 23
click at [133, 39] on span "pause" at bounding box center [130, 36] width 11 height 11
type input "19"
click at [690, 9] on span "Export" at bounding box center [684, 11] width 40 height 11
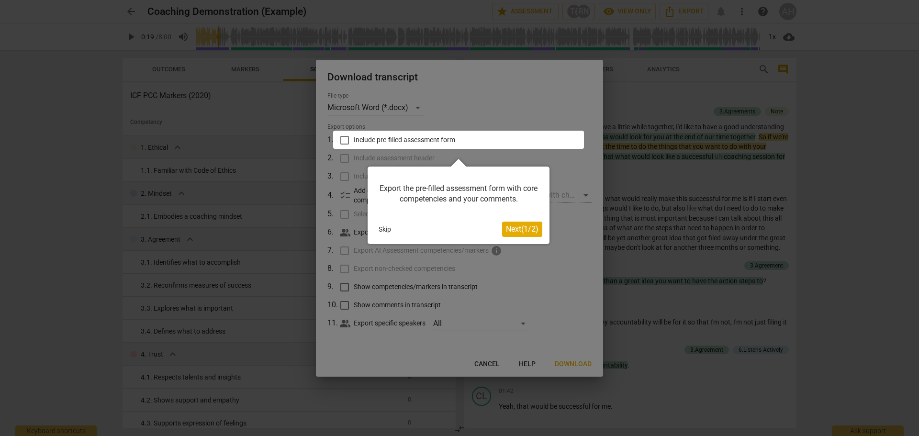
click at [508, 228] on span "Next ( 1 / 2 )" at bounding box center [522, 228] width 33 height 9
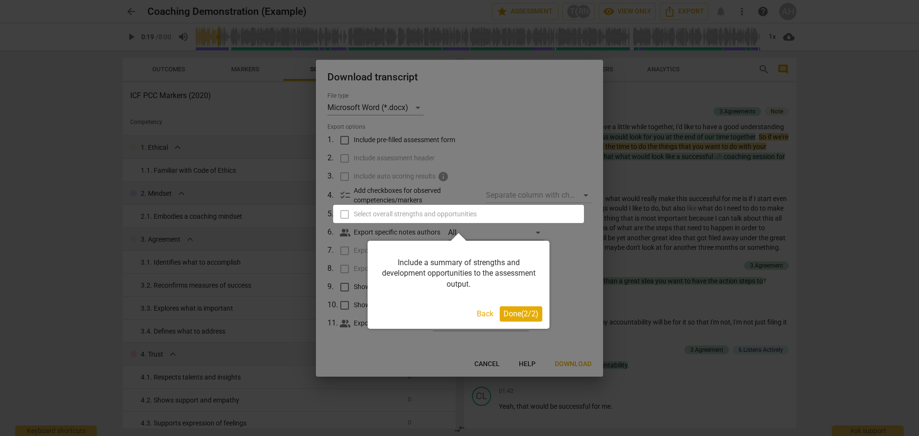
click at [513, 317] on span "Done ( 2 / 2 )" at bounding box center [521, 313] width 35 height 9
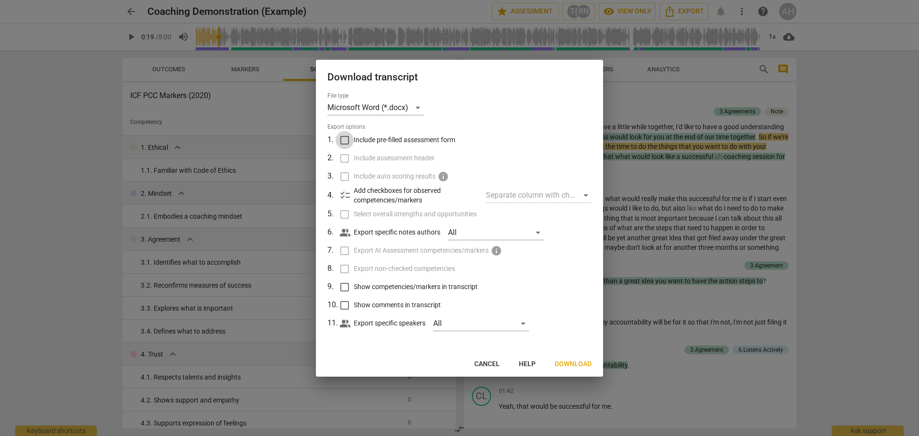
click at [347, 142] on input "Include pre-filled assessment form" at bounding box center [345, 140] width 18 height 18
checkbox input "true"
click at [345, 158] on input "Include assessment header" at bounding box center [345, 158] width 18 height 18
checkbox input "true"
click at [345, 217] on input "Select overall strengths and opportunities" at bounding box center [345, 214] width 18 height 18
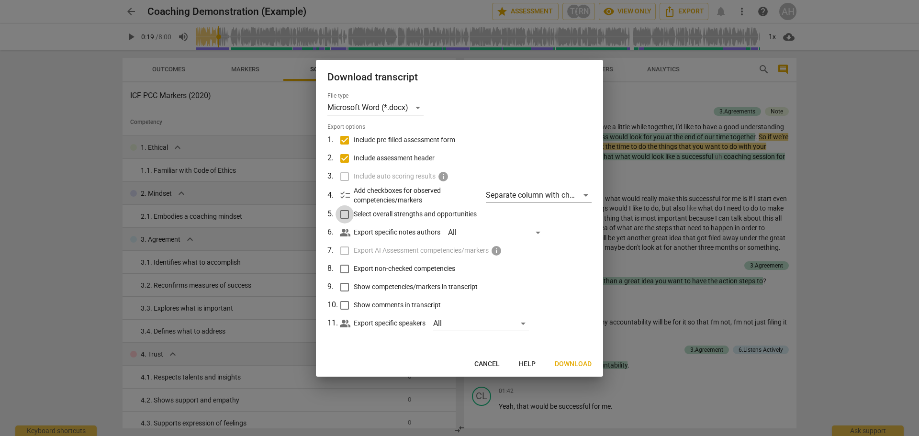
checkbox input "true"
click at [345, 271] on input "Export non-checked competencies" at bounding box center [345, 269] width 18 height 18
checkbox input "true"
click at [346, 287] on input "Show competencies/markers in transcript" at bounding box center [345, 287] width 18 height 18
checkbox input "true"
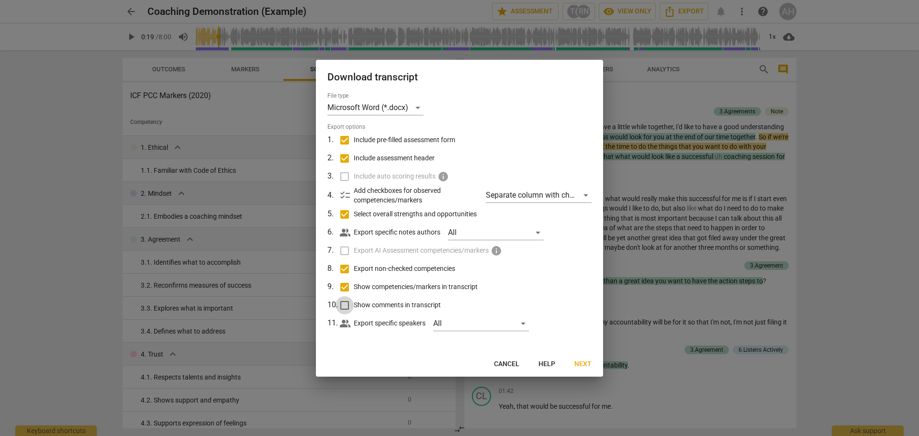
click at [348, 306] on input "Show comments in transcript" at bounding box center [345, 305] width 18 height 18
checkbox input "true"
click at [580, 364] on span "Next" at bounding box center [582, 364] width 17 height 10
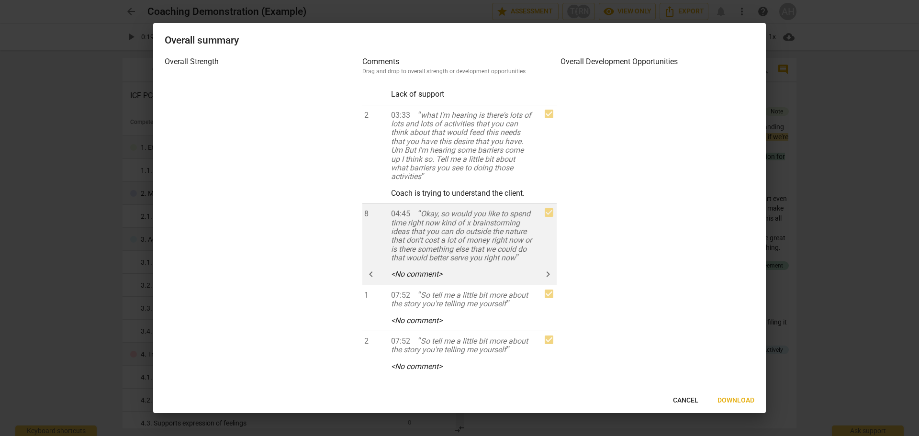
scroll to position [487, 0]
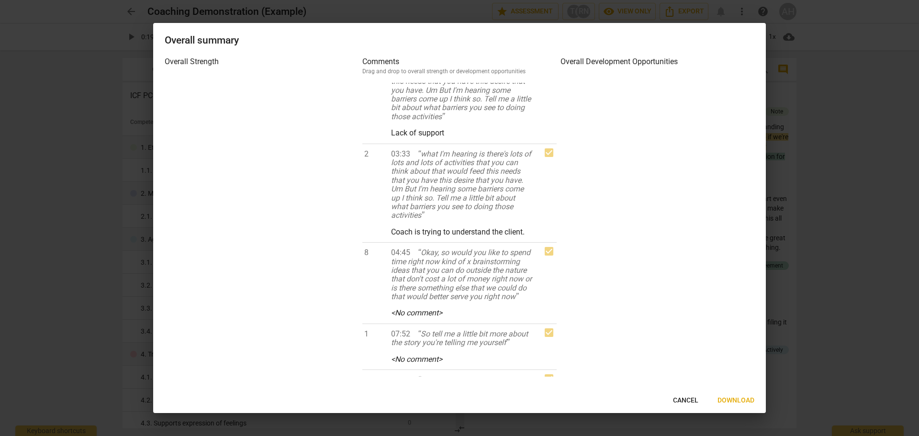
click at [728, 398] on span "Download" at bounding box center [736, 401] width 37 height 10
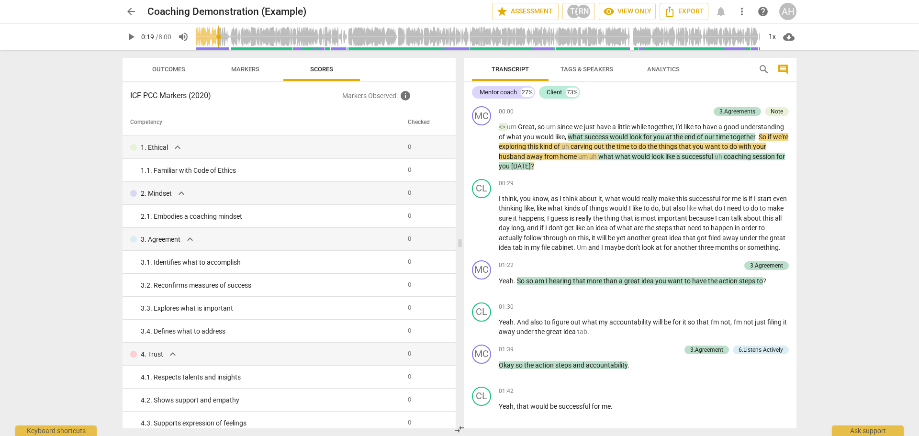
click at [588, 73] on span "Tags & Speakers" at bounding box center [587, 69] width 76 height 13
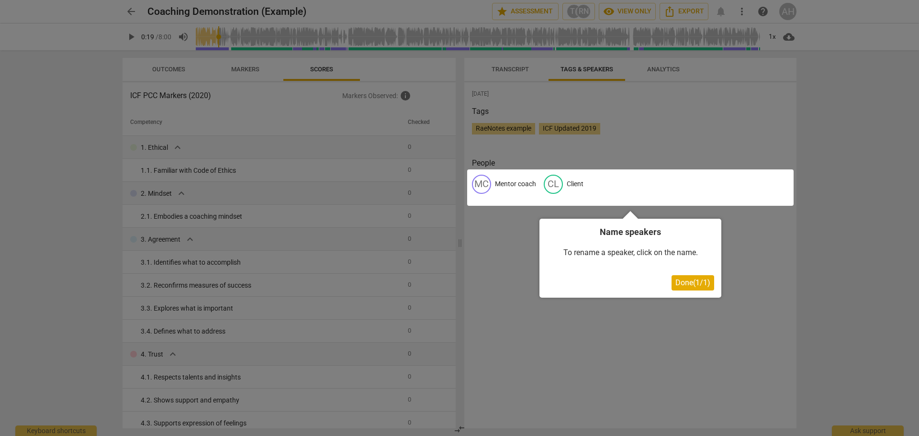
click at [693, 287] on span "Done ( 1 / 1 )" at bounding box center [692, 282] width 35 height 9
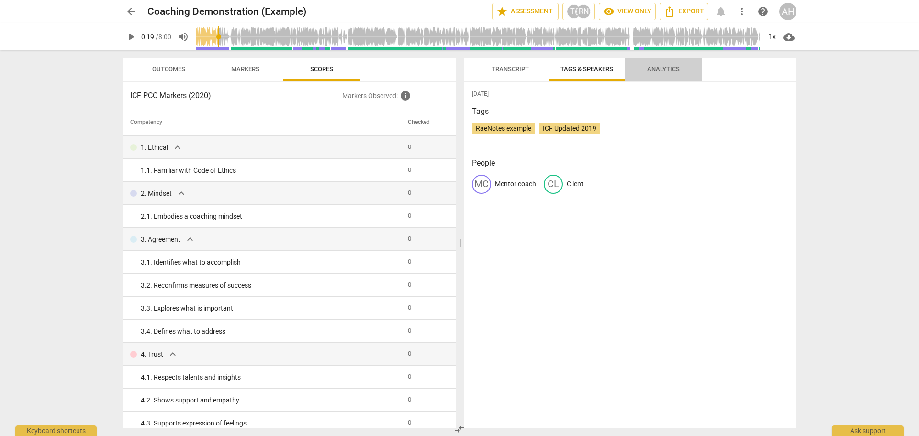
click at [666, 72] on span "Analytics" at bounding box center [663, 69] width 33 height 7
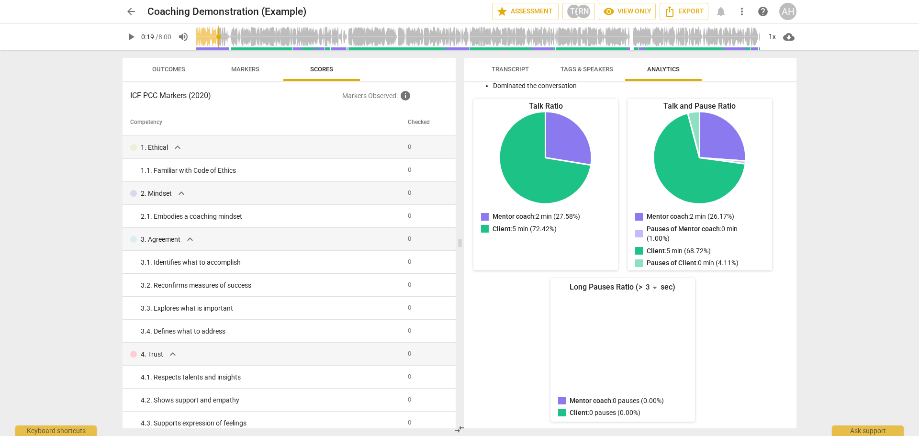
scroll to position [0, 0]
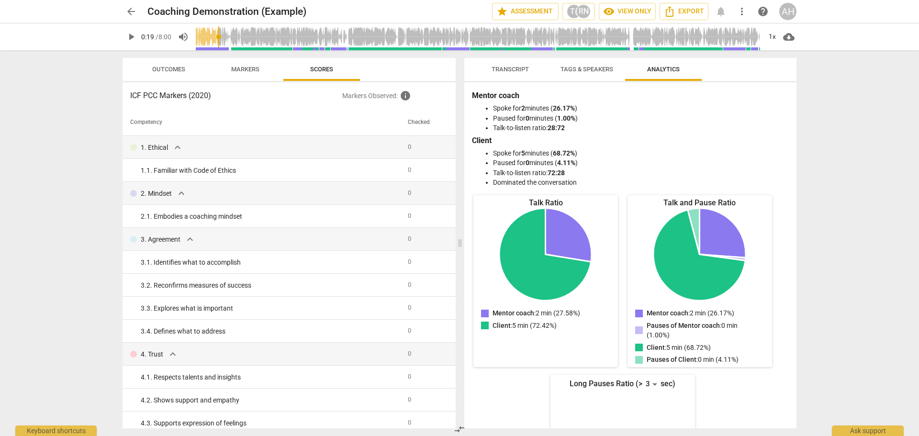
click at [258, 70] on span "Markers" at bounding box center [245, 69] width 28 height 7
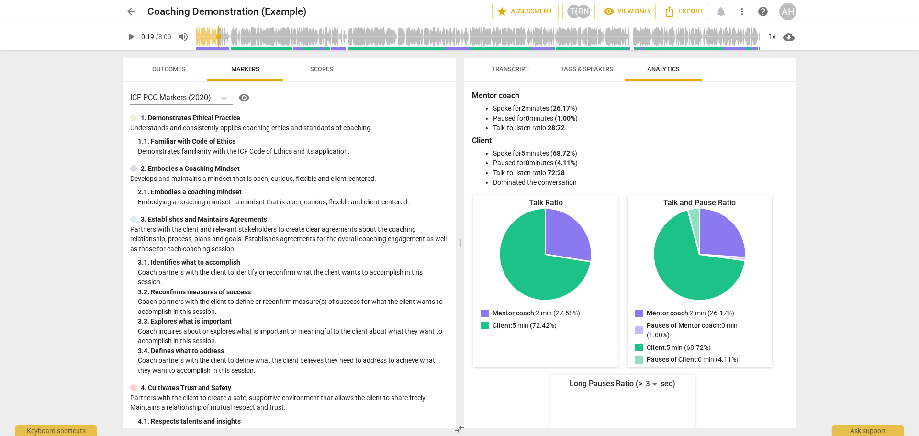
click at [177, 70] on span "Outcomes" at bounding box center [168, 69] width 33 height 7
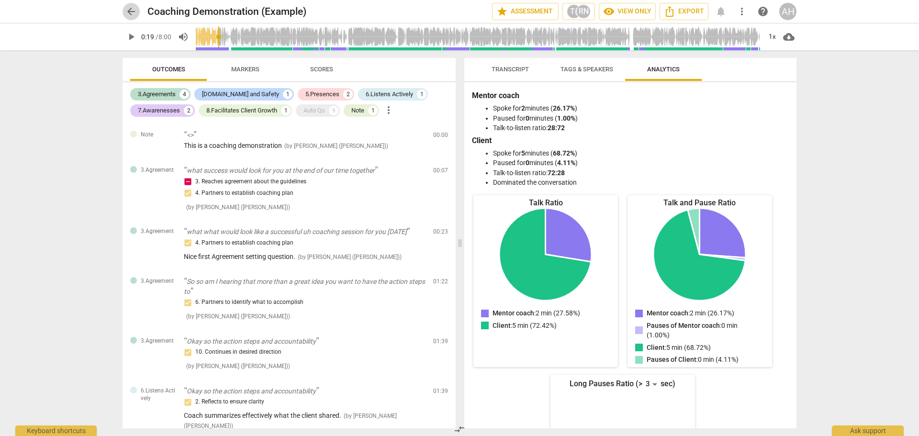
click at [129, 8] on span "arrow_back" at bounding box center [130, 11] width 11 height 11
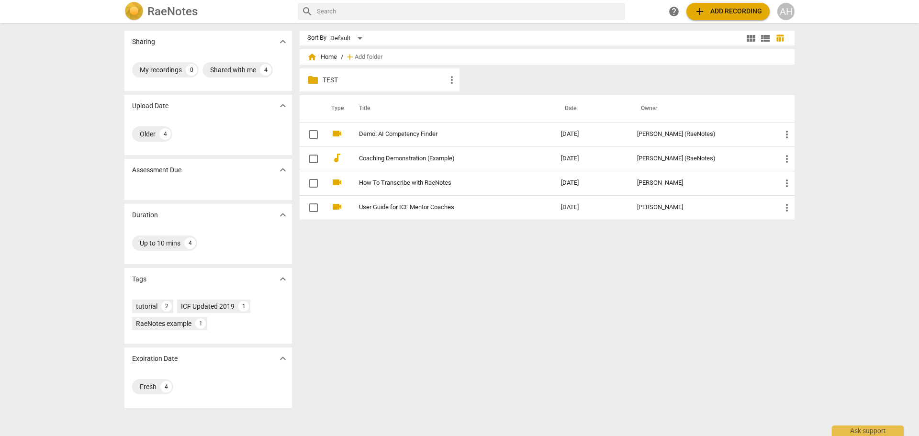
click at [719, 11] on span "add Add recording" at bounding box center [728, 11] width 68 height 11
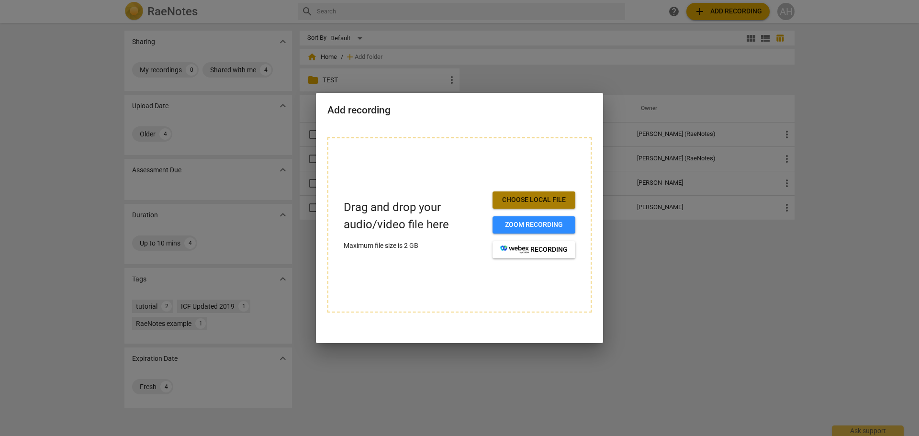
click at [544, 201] on span "Choose local file" at bounding box center [533, 200] width 67 height 10
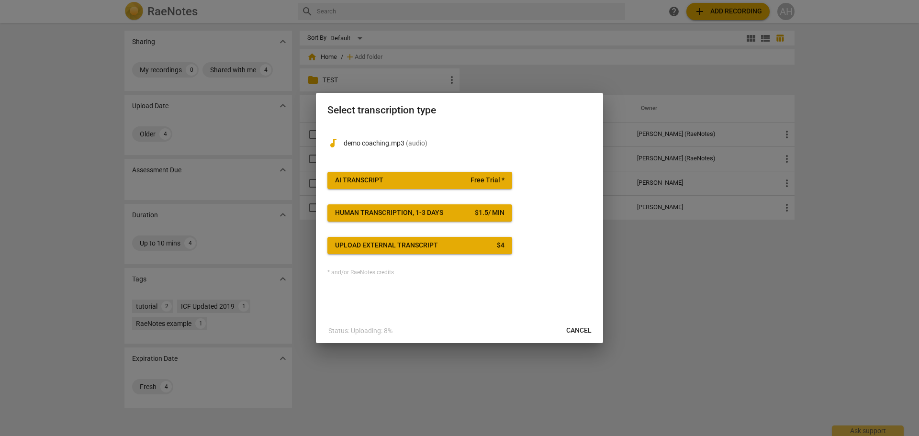
click at [377, 180] on div "AI Transcript" at bounding box center [359, 181] width 48 height 10
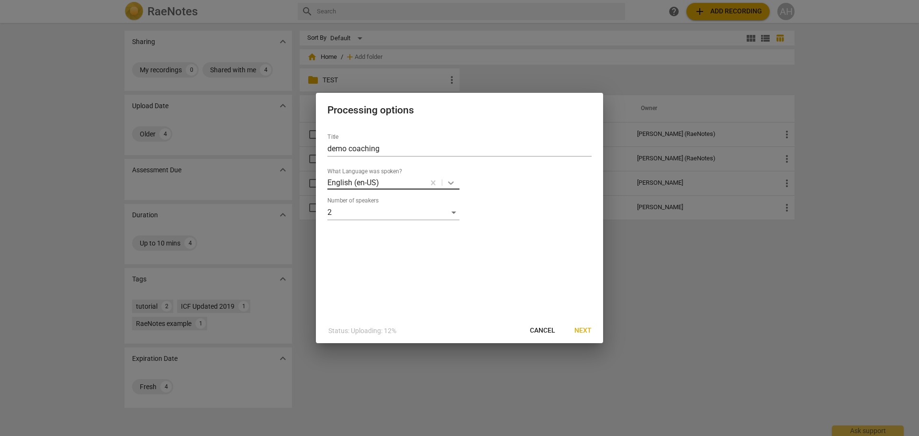
click at [452, 185] on icon at bounding box center [451, 183] width 10 height 10
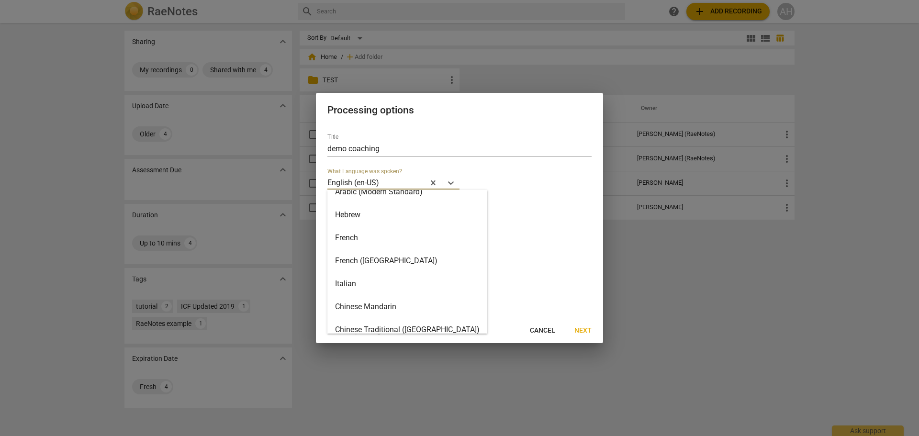
click at [392, 244] on div "French" at bounding box center [407, 237] width 160 height 23
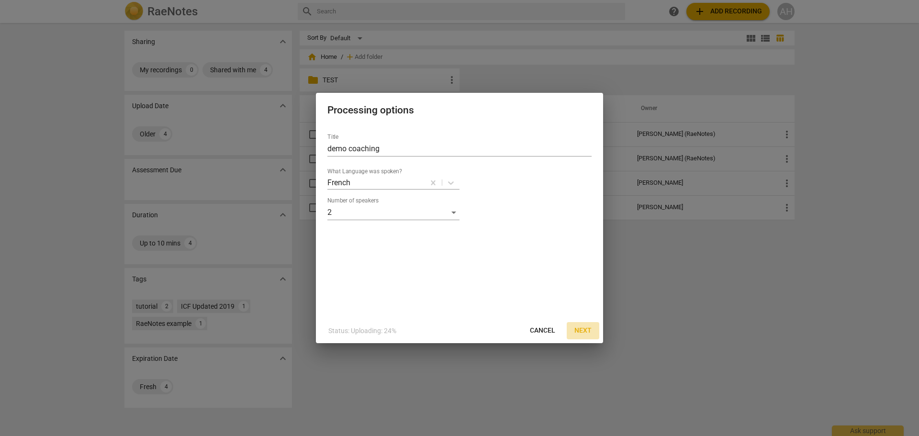
click at [580, 328] on span "Next" at bounding box center [582, 331] width 17 height 10
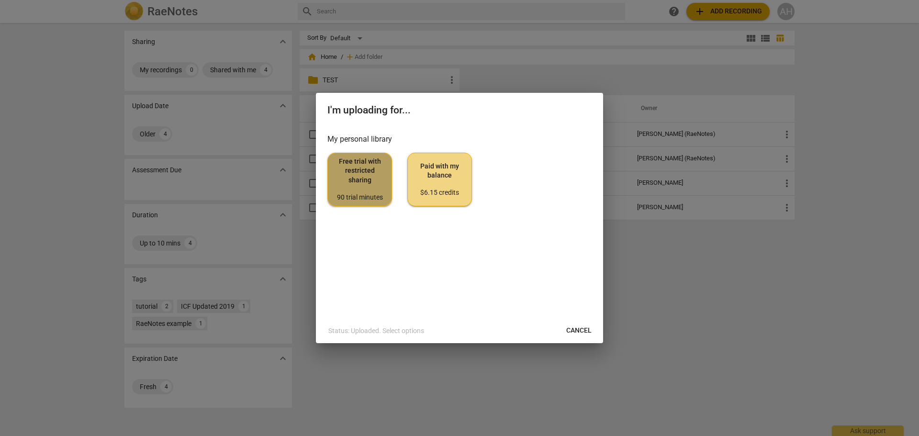
click at [364, 178] on span "Free trial with restricted sharing 90 trial minutes" at bounding box center [360, 179] width 48 height 45
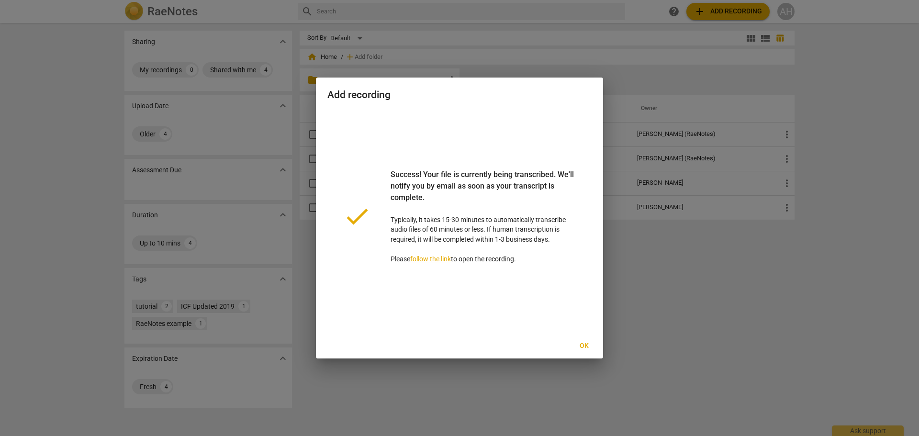
click at [584, 345] on span "Ok" at bounding box center [583, 346] width 15 height 10
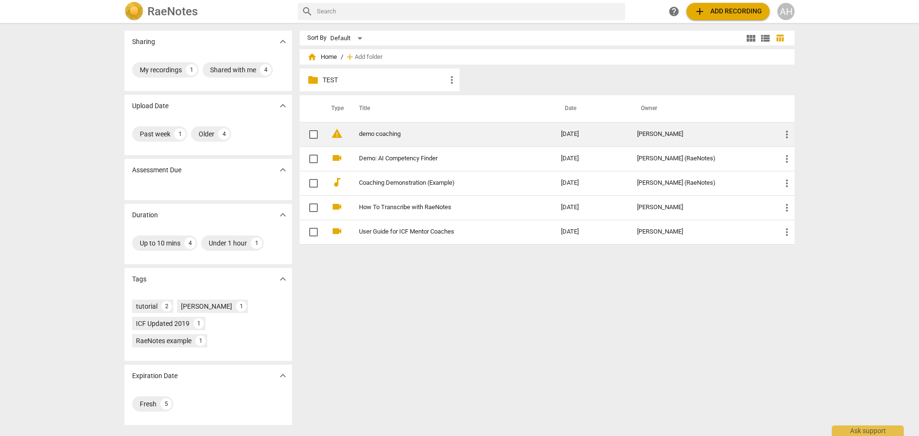
click at [335, 135] on span "warning" at bounding box center [336, 133] width 11 height 11
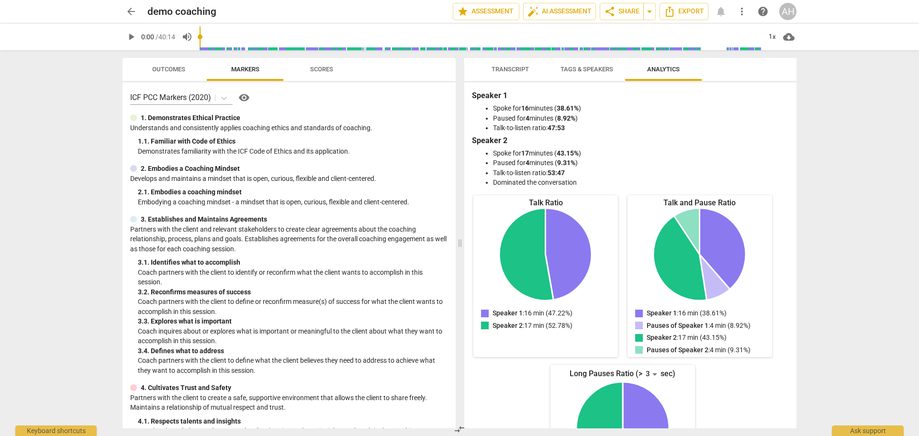
click at [179, 71] on span "Outcomes" at bounding box center [168, 69] width 33 height 7
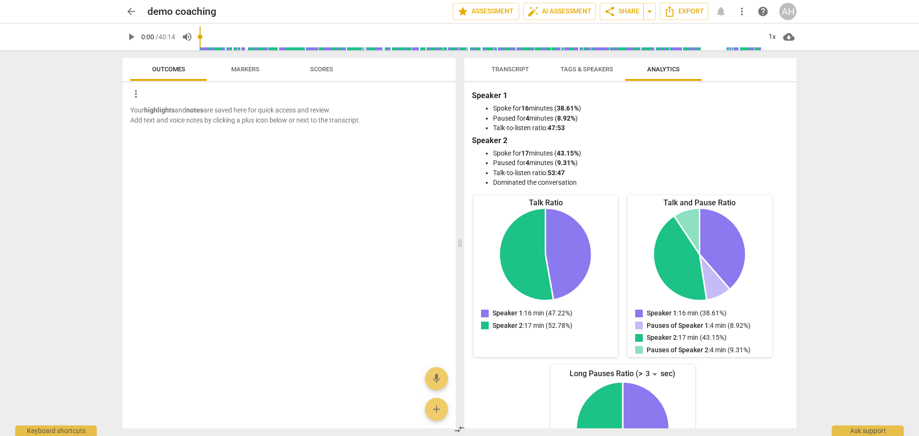
click at [236, 71] on span "Markers" at bounding box center [245, 69] width 28 height 7
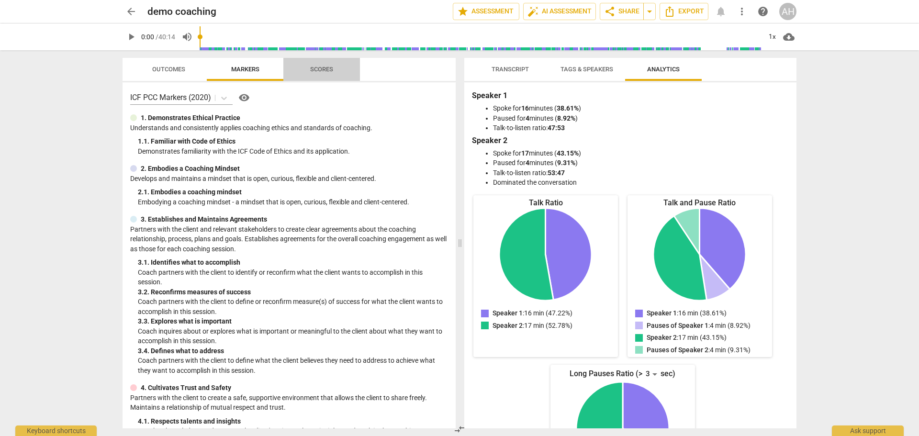
click at [314, 66] on span "Scores" at bounding box center [321, 69] width 23 height 7
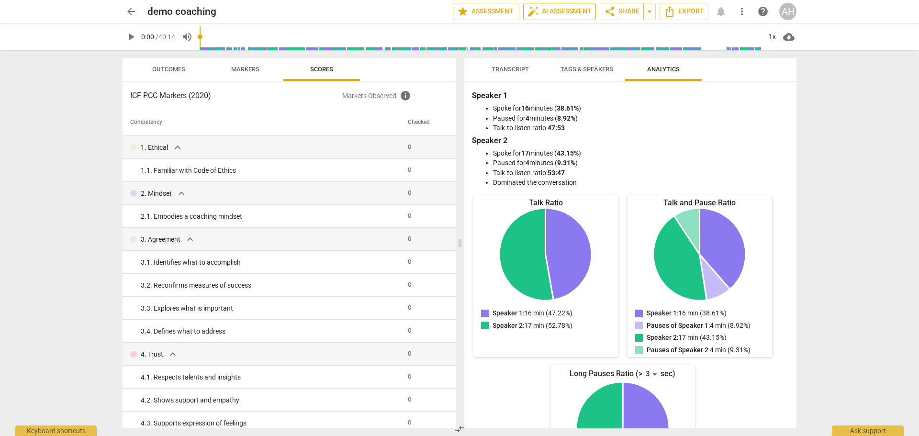
click at [566, 7] on span "auto_fix_high AI Assessment" at bounding box center [559, 11] width 64 height 11
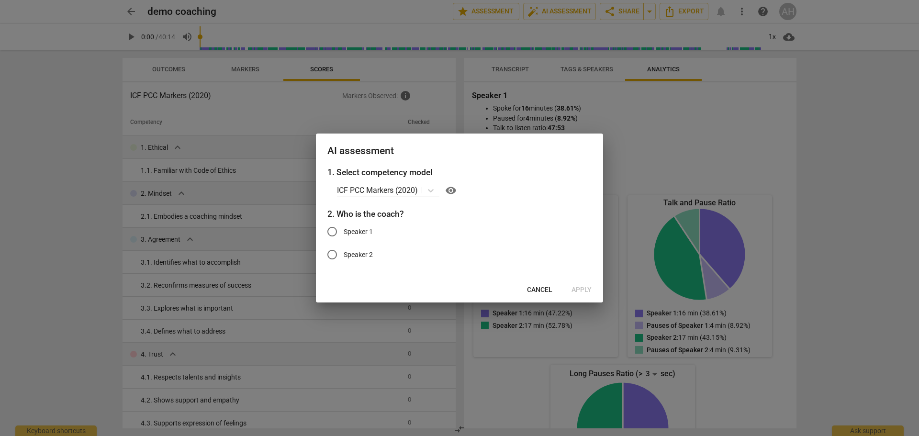
click at [545, 290] on span "Cancel" at bounding box center [539, 290] width 25 height 10
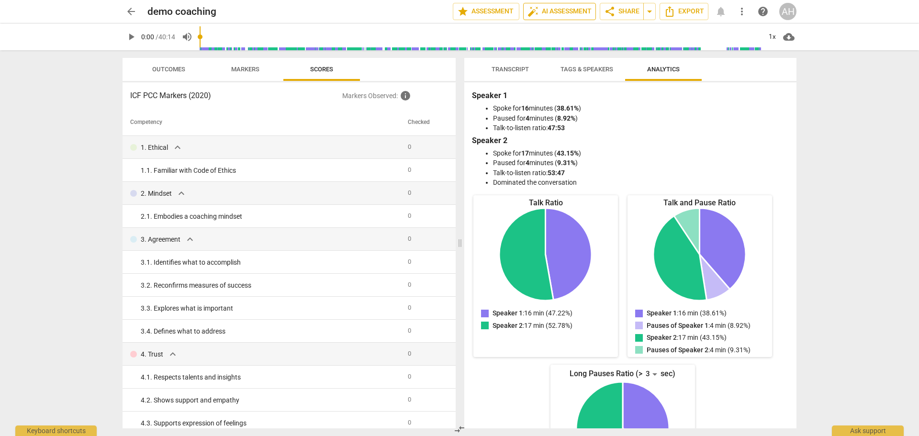
click at [562, 9] on span "auto_fix_high AI Assessment" at bounding box center [559, 11] width 64 height 11
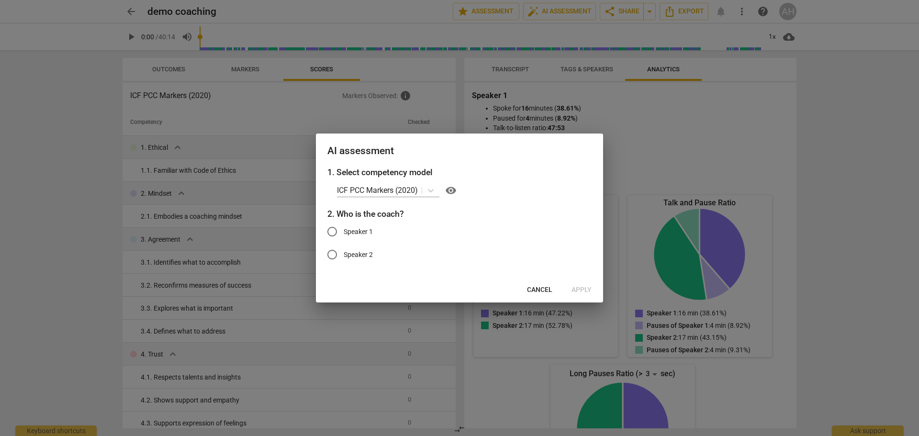
click at [335, 235] on input "Speaker 1" at bounding box center [332, 231] width 23 height 23
radio input "true"
click at [584, 290] on span "Apply" at bounding box center [582, 290] width 20 height 10
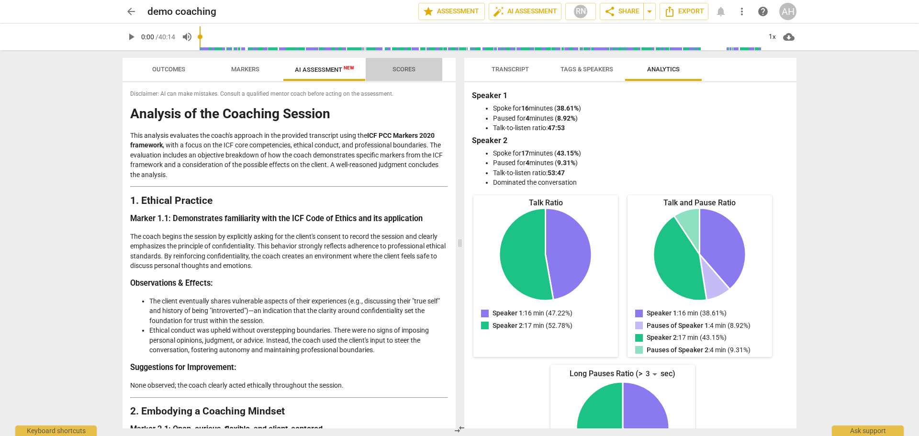
click at [400, 68] on span "Scores" at bounding box center [404, 69] width 23 height 7
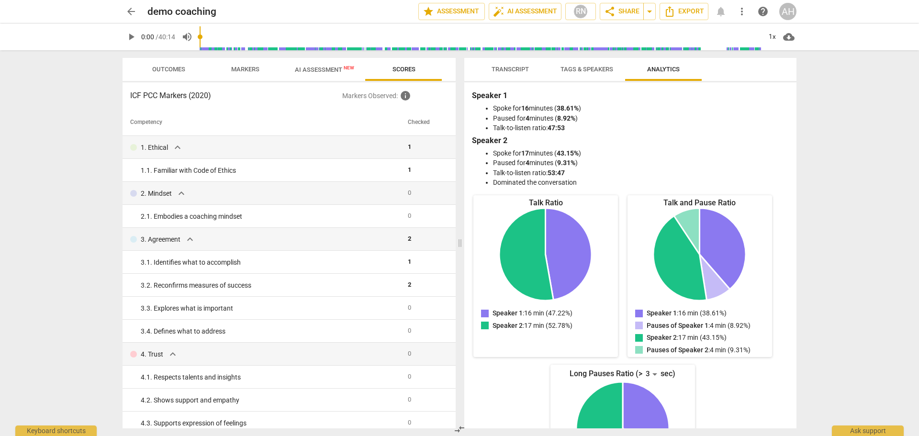
click at [511, 65] on span "Transcript" at bounding box center [510, 69] width 60 height 13
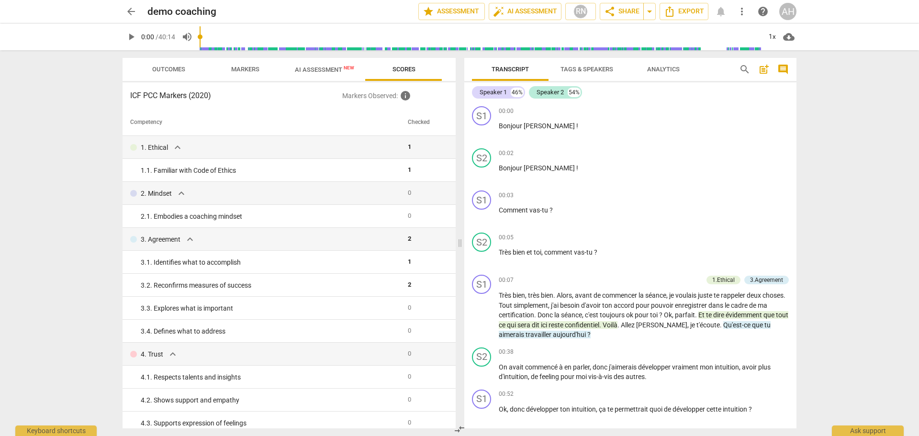
click at [316, 70] on span "AI Assessment New" at bounding box center [324, 69] width 59 height 7
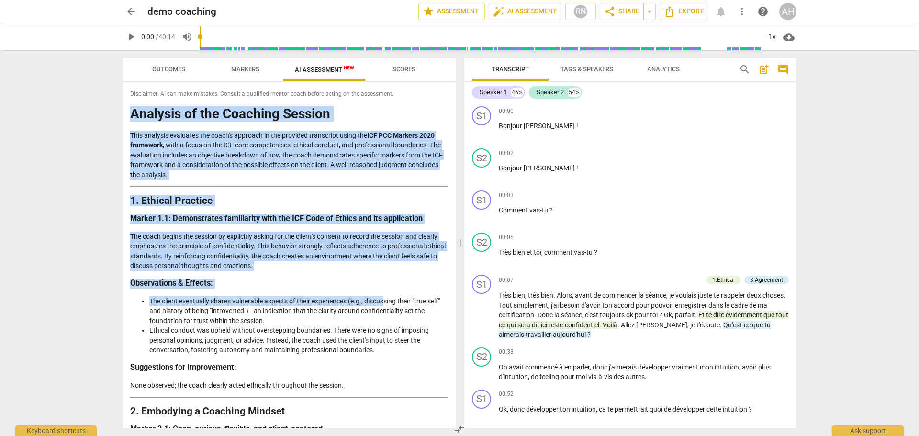
drag, startPoint x: 131, startPoint y: 112, endPoint x: 388, endPoint y: 300, distance: 318.1
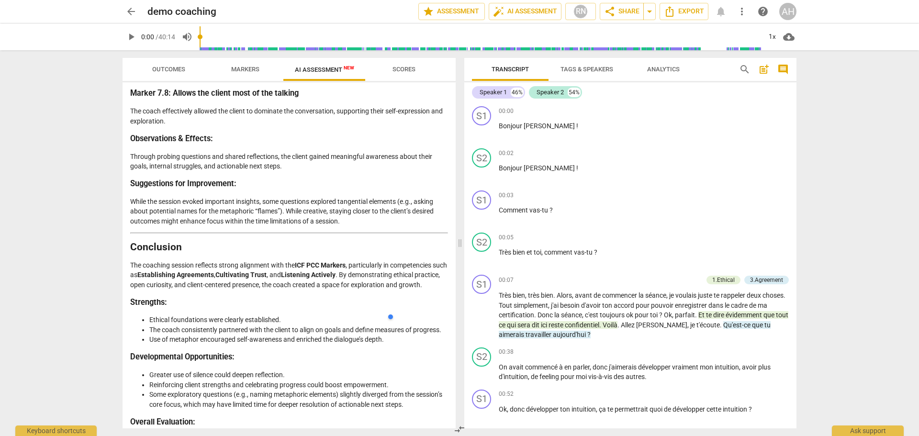
scroll to position [1623, 0]
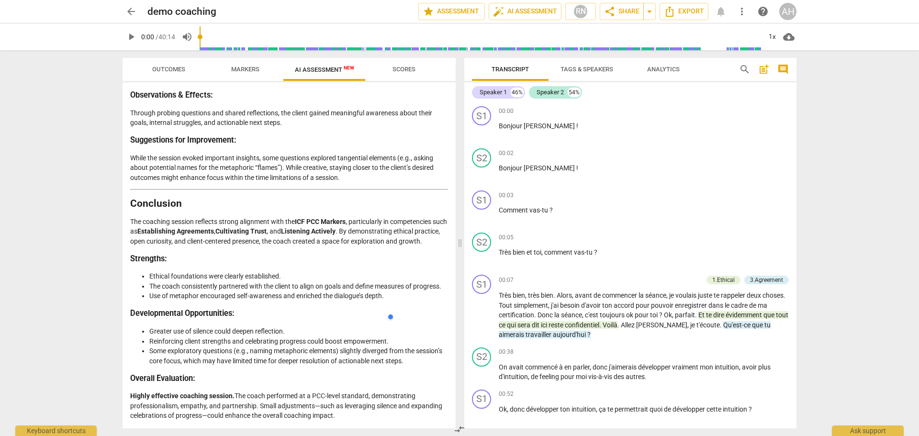
click at [342, 416] on p "Highly effective coaching session. The coach performed at a PCC-level standard,…" at bounding box center [289, 406] width 318 height 30
copy div "Analysis of the Coaching Session This analysis evaluates the coach's approach i…"
click at [650, 11] on span "arrow_drop_down" at bounding box center [649, 11] width 11 height 11
click at [831, 80] on div "arrow_back demo coaching edit star Assessment auto_fix_high AI Assessment RN sh…" at bounding box center [459, 218] width 919 height 436
click at [691, 13] on span "Export" at bounding box center [684, 11] width 40 height 11
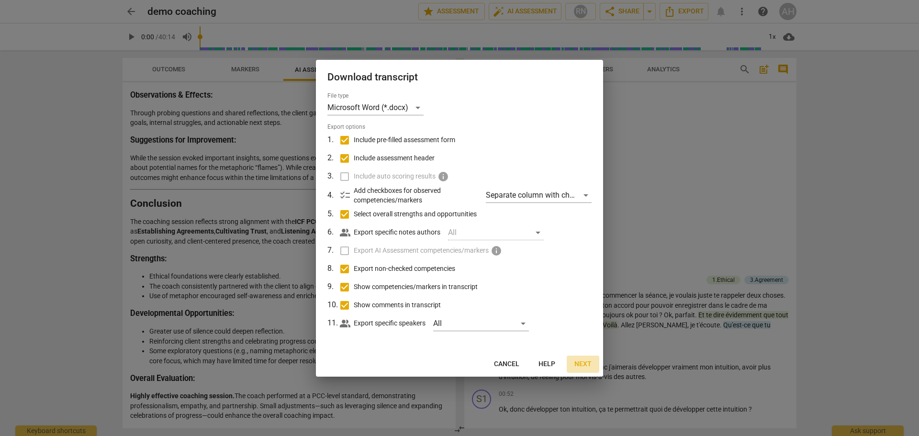
click at [591, 366] on span "Next" at bounding box center [582, 364] width 17 height 10
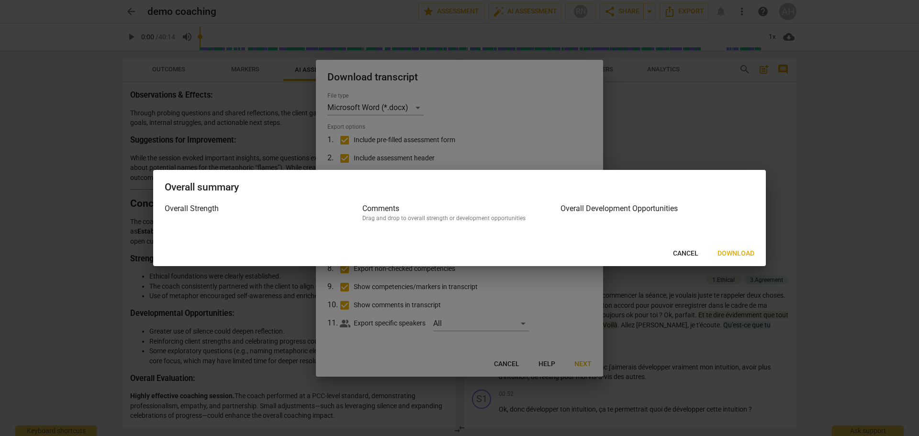
click at [733, 255] on span "Download" at bounding box center [736, 254] width 37 height 10
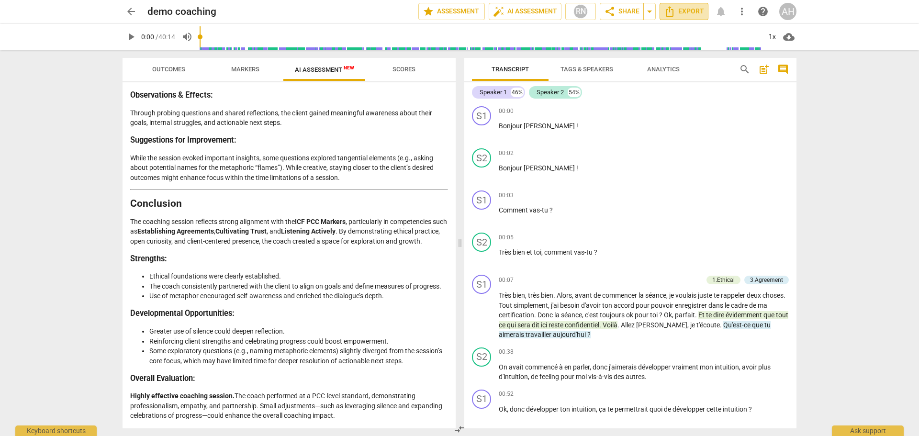
click at [690, 15] on span "Export" at bounding box center [684, 11] width 40 height 11
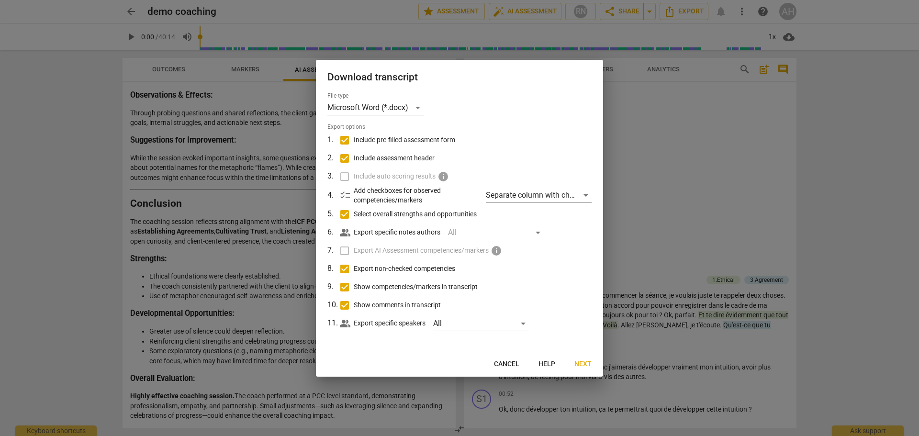
click at [509, 359] on button "Cancel" at bounding box center [506, 364] width 41 height 17
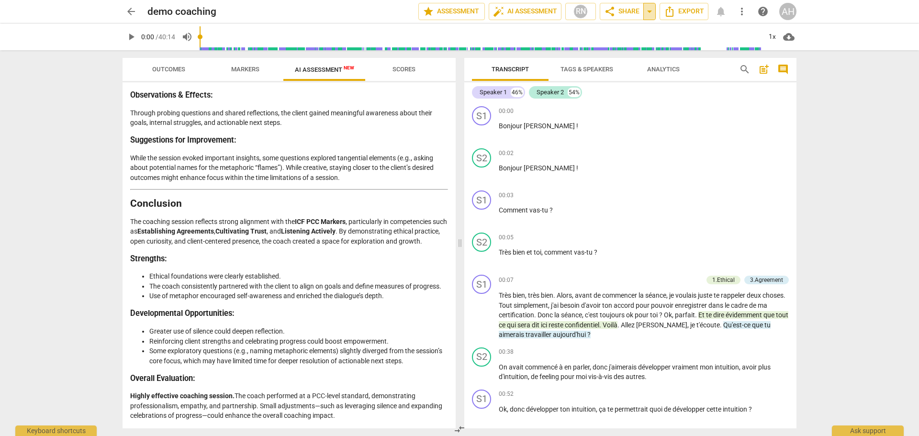
click at [650, 12] on span "arrow_drop_down" at bounding box center [649, 11] width 11 height 11
click at [628, 12] on span "share Share" at bounding box center [621, 11] width 35 height 11
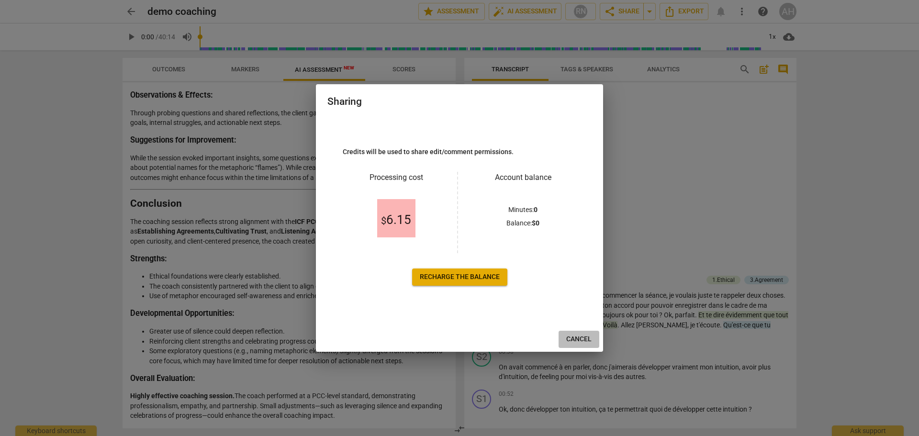
click at [585, 336] on span "Cancel" at bounding box center [578, 340] width 25 height 10
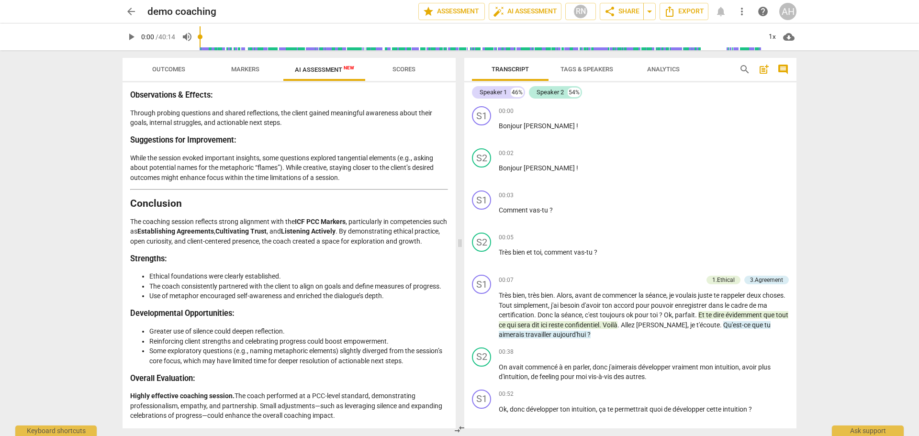
click at [662, 70] on span "Analytics" at bounding box center [663, 69] width 33 height 7
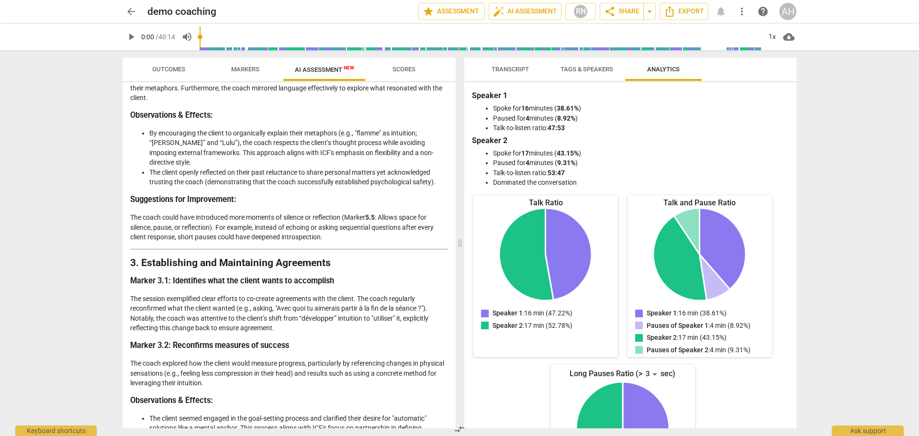
scroll to position [0, 0]
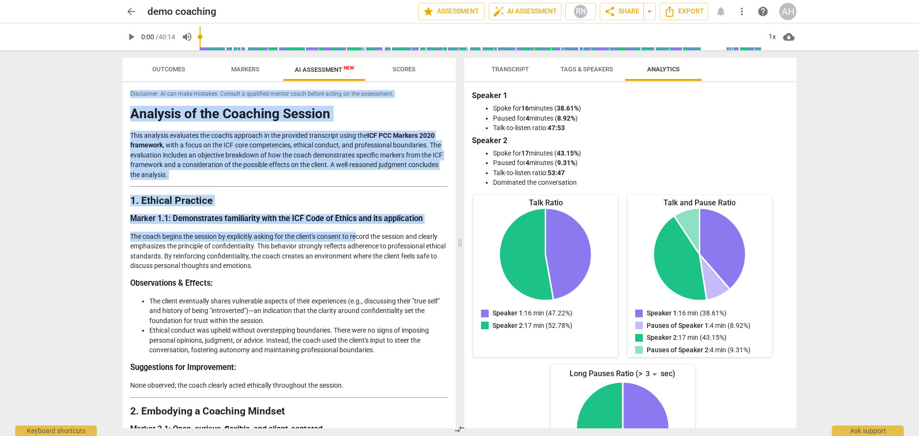
drag, startPoint x: 131, startPoint y: 93, endPoint x: 359, endPoint y: 232, distance: 267.2
click at [359, 232] on div "Disclaimer: AI can make mistakes. Consult a qualified mentor coach before actin…" at bounding box center [289, 255] width 333 height 346
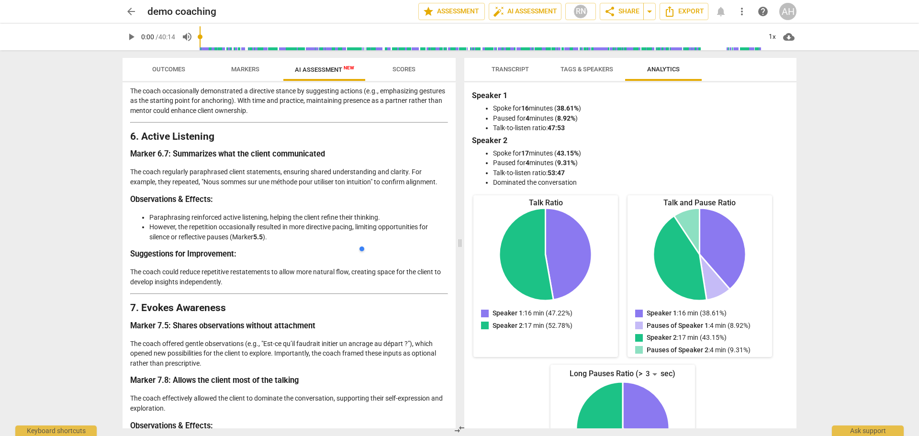
scroll to position [1623, 0]
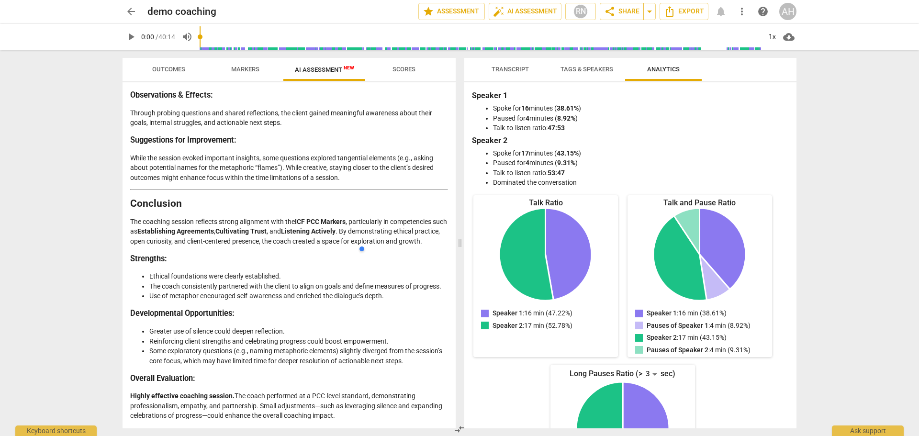
click at [362, 411] on p "Highly effective coaching session. The coach performed at a PCC-level standard,…" at bounding box center [289, 406] width 318 height 30
copy div "Disclaimer: AI can make mistakes. Consult a qualified mentor coach before actin…"
drag, startPoint x: 98, startPoint y: 90, endPoint x: 109, endPoint y: 84, distance: 12.8
click at [97, 90] on div "arrow_back demo coaching edit star Assessment auto_fix_high AI Assessment RN sh…" at bounding box center [459, 218] width 919 height 436
click at [415, 68] on span "Scores" at bounding box center [404, 69] width 23 height 7
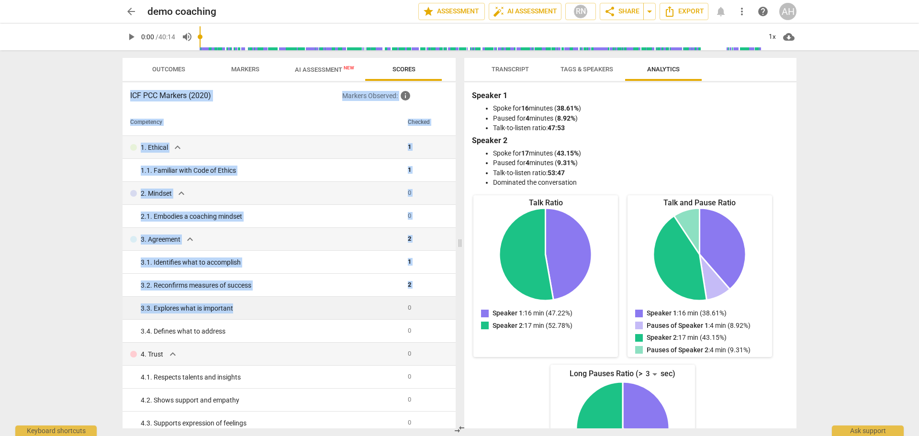
drag, startPoint x: 130, startPoint y: 93, endPoint x: 384, endPoint y: 303, distance: 330.2
click at [384, 303] on div "ICF PCC Markers (2020) Markers Observed : info Competency Checked 1. Ethical ex…" at bounding box center [289, 255] width 333 height 346
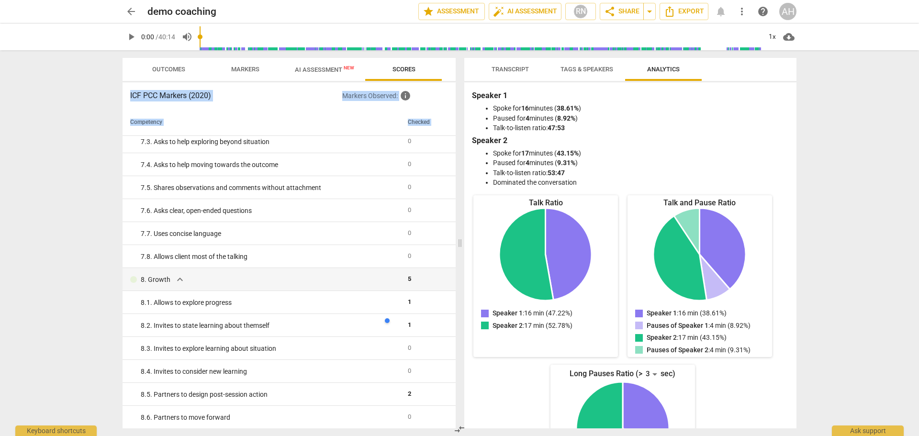
scroll to position [788, 0]
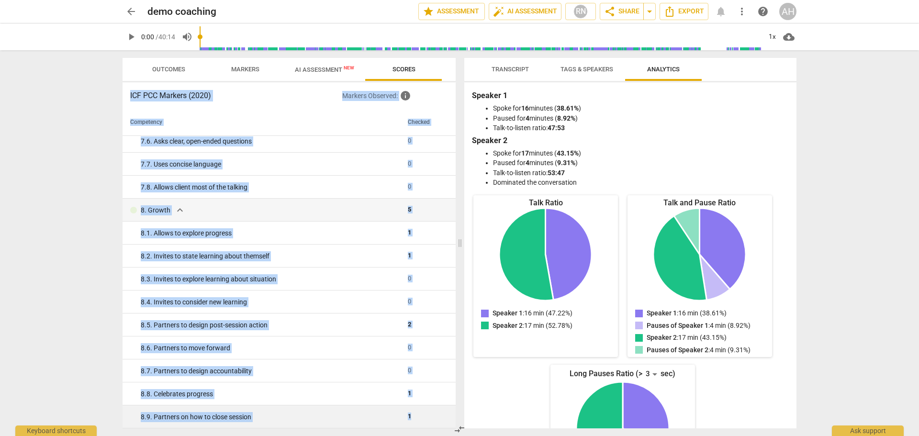
click at [425, 419] on td "1" at bounding box center [424, 416] width 41 height 23
copy div "ICF PCC Markers (2020) Markers Observed : info Competency Checked 1. Ethical ex…"
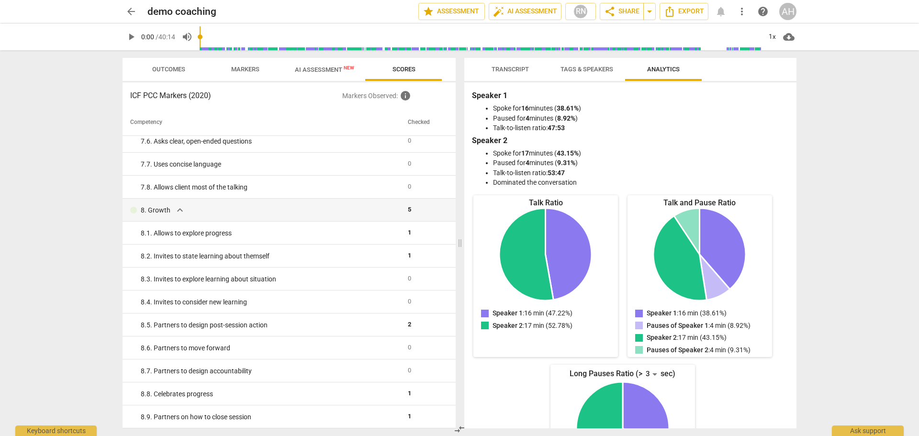
click at [839, 237] on div "arrow_back demo coaching edit star Assessment auto_fix_high AI Assessment RN sh…" at bounding box center [459, 218] width 919 height 436
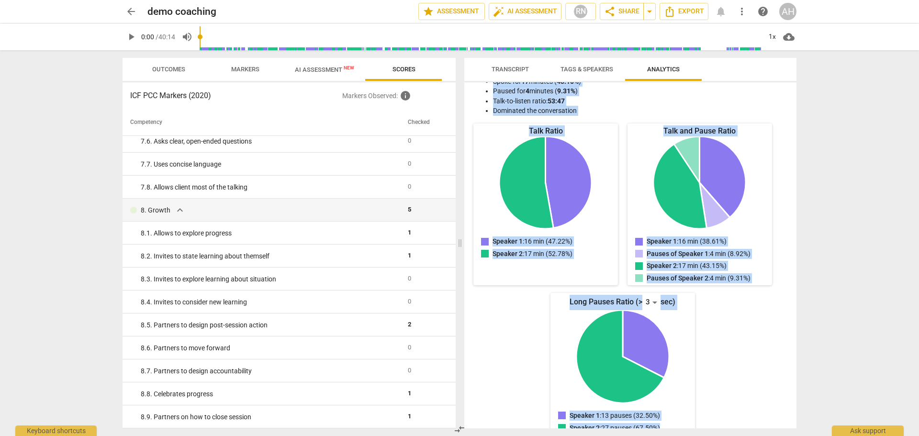
scroll to position [87, 0]
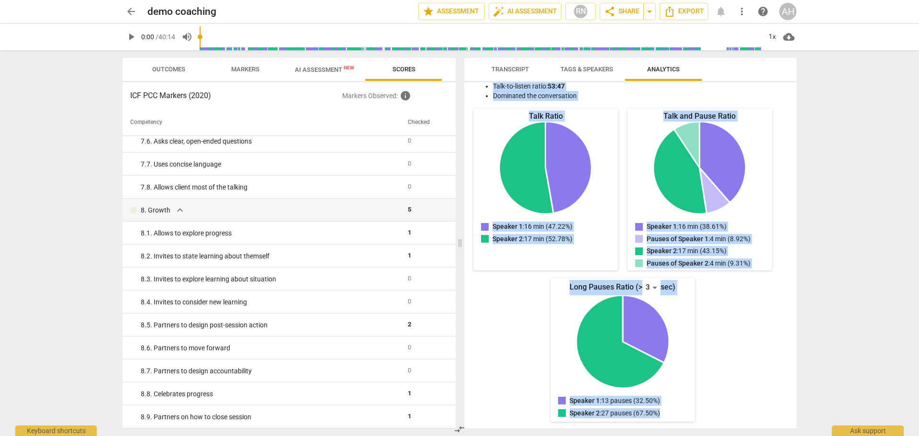
drag, startPoint x: 471, startPoint y: 99, endPoint x: 718, endPoint y: 422, distance: 407.4
click at [718, 422] on div "Speaker 1 Spoke for 16 minutes ( 38.61% ) Paused for 4 minutes ( 8.92% ) Talk-t…" at bounding box center [630, 255] width 332 height 346
copy div "Speaker 1 Spoke for 16 minutes ( 38.61% ) Paused for 4 minutes ( 8.92% ) Talk-t…"
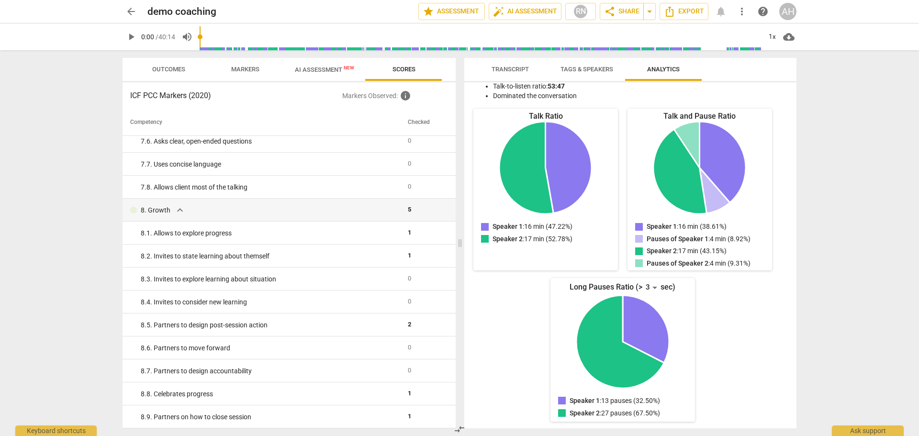
click at [848, 125] on div "arrow_back demo coaching edit star Assessment auto_fix_high AI Assessment RN sh…" at bounding box center [459, 218] width 919 height 436
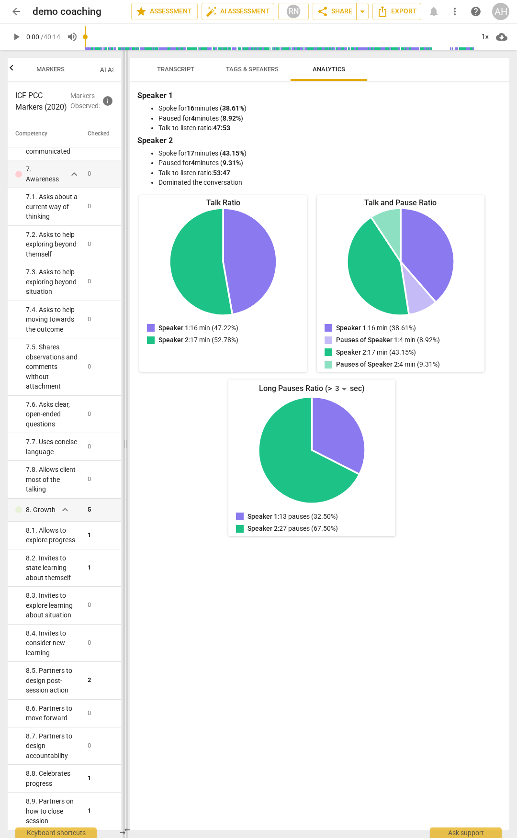
scroll to position [887, 0]
drag, startPoint x: 258, startPoint y: 442, endPoint x: 125, endPoint y: 439, distance: 133.1
click at [125, 436] on span at bounding box center [126, 444] width 6 height 788
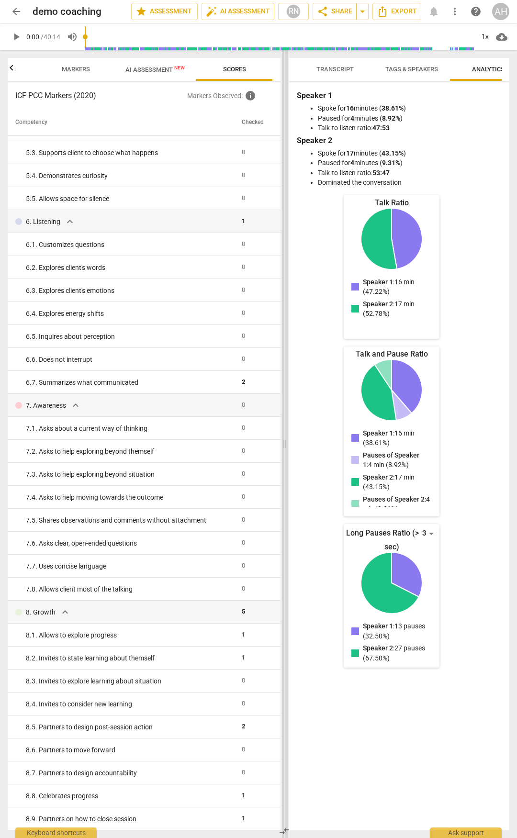
scroll to position [0, 54]
drag, startPoint x: 125, startPoint y: 445, endPoint x: 284, endPoint y: 276, distance: 231.9
click at [284, 276] on span at bounding box center [285, 444] width 6 height 788
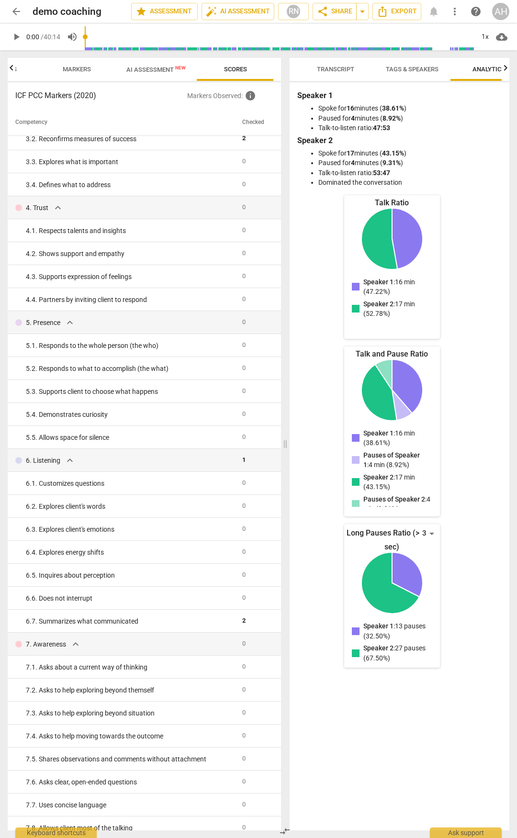
scroll to position [3, 0]
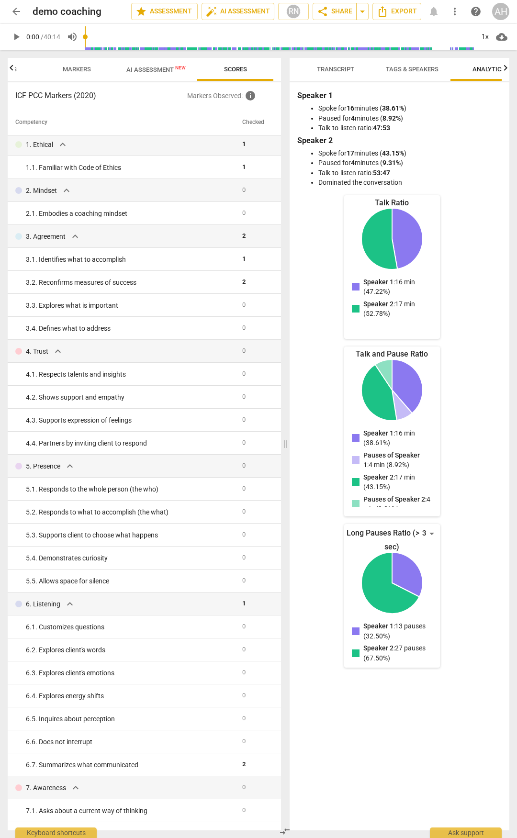
click at [130, 70] on span "AI Assessment New" at bounding box center [155, 69] width 59 height 7
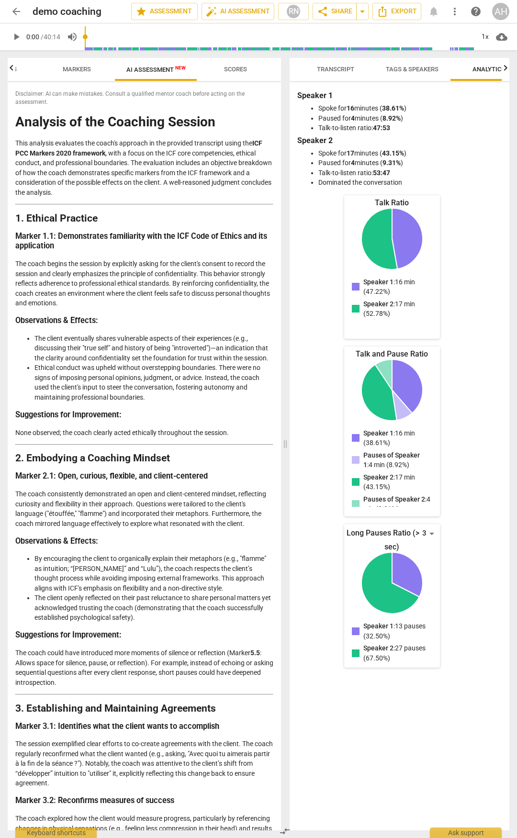
click at [76, 65] on span "Markers" at bounding box center [76, 69] width 51 height 13
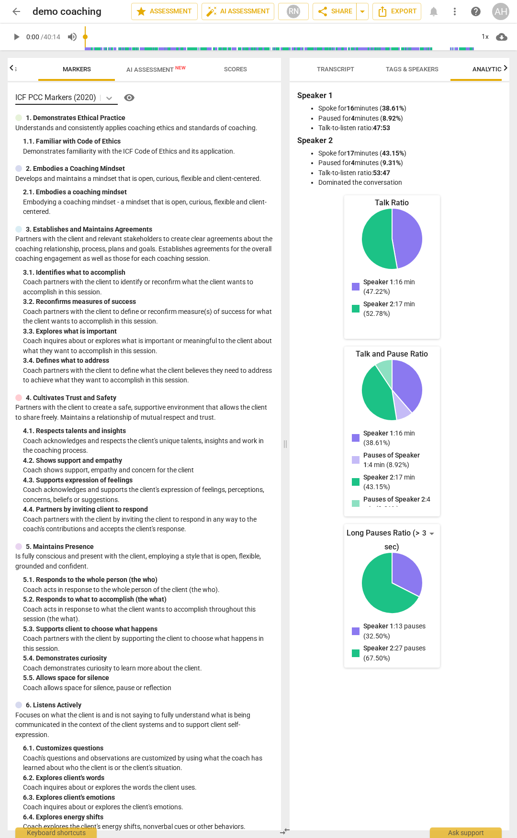
click at [112, 99] on icon at bounding box center [109, 98] width 10 height 10
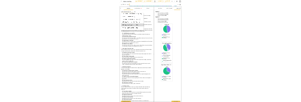
scroll to position [228, 0]
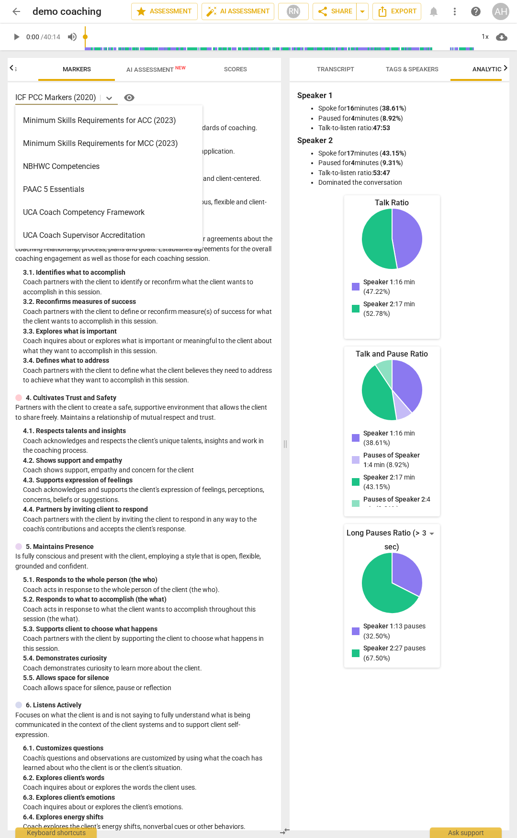
click at [103, 146] on div "Minimum Skills Requirements for MCC (2023)" at bounding box center [108, 143] width 187 height 23
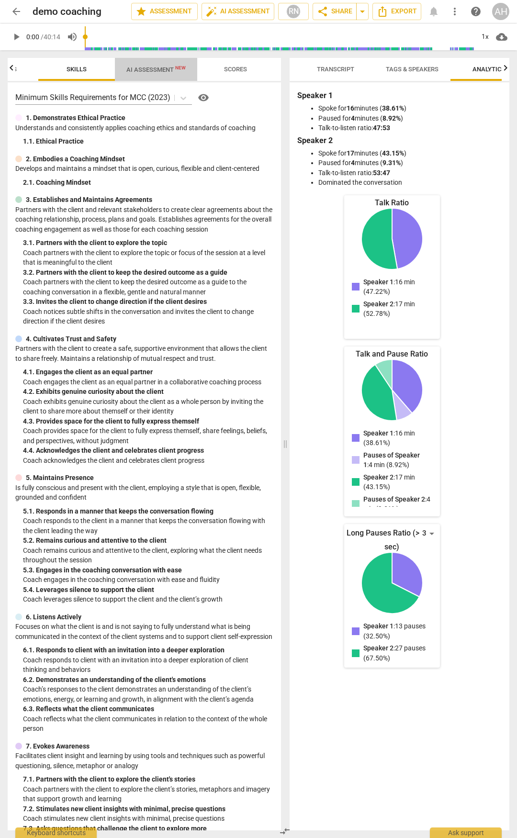
click at [152, 70] on span "AI Assessment New" at bounding box center [155, 69] width 59 height 7
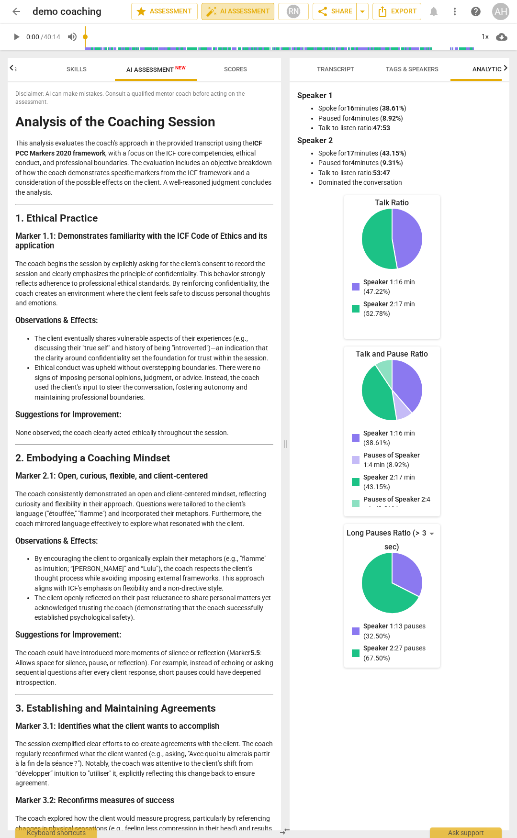
click at [229, 10] on span "auto_fix_high AI Assessment" at bounding box center [238, 11] width 64 height 11
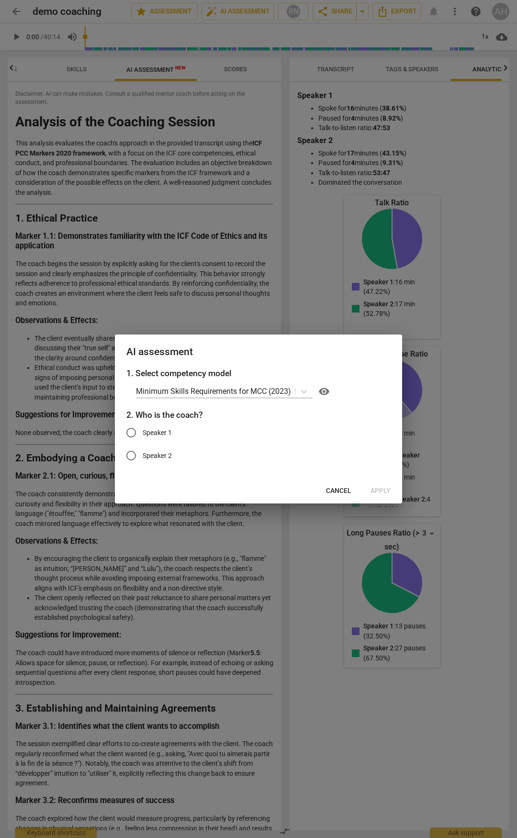
click at [375, 436] on div "Cancel Apply" at bounding box center [258, 491] width 283 height 17
click at [133, 434] on input "Speaker 1" at bounding box center [131, 432] width 23 height 23
radio input "true"
click at [383, 436] on span "Apply" at bounding box center [380, 491] width 20 height 10
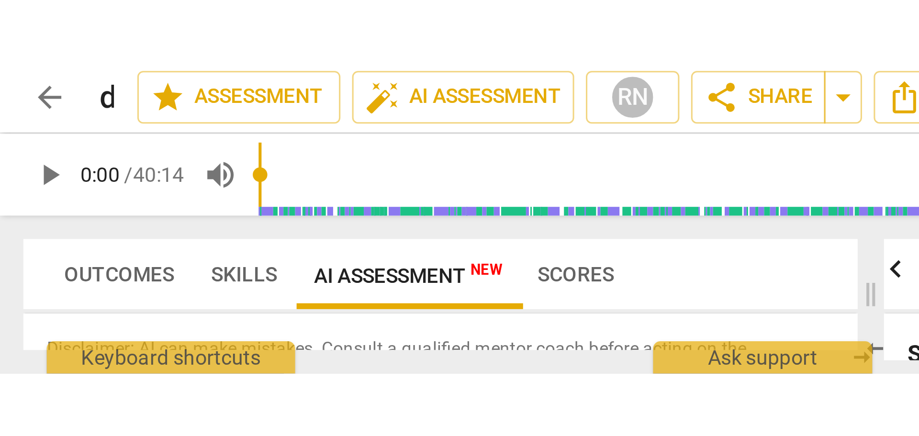
scroll to position [0, 0]
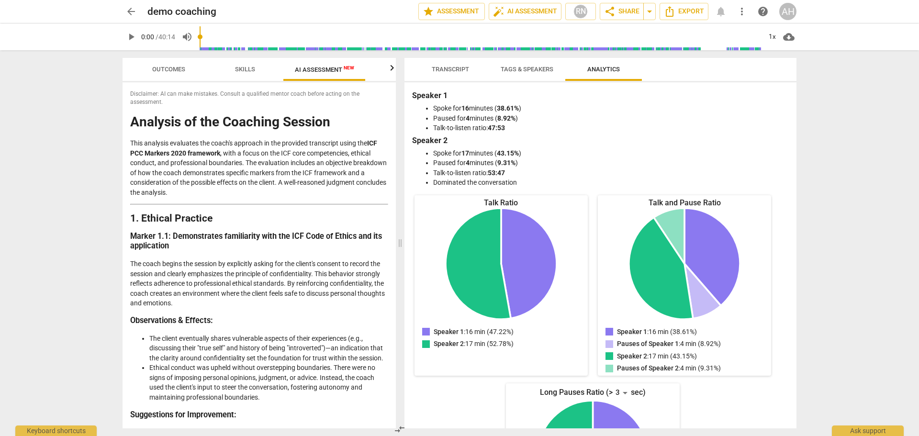
click at [136, 15] on span "arrow_back" at bounding box center [130, 11] width 11 height 11
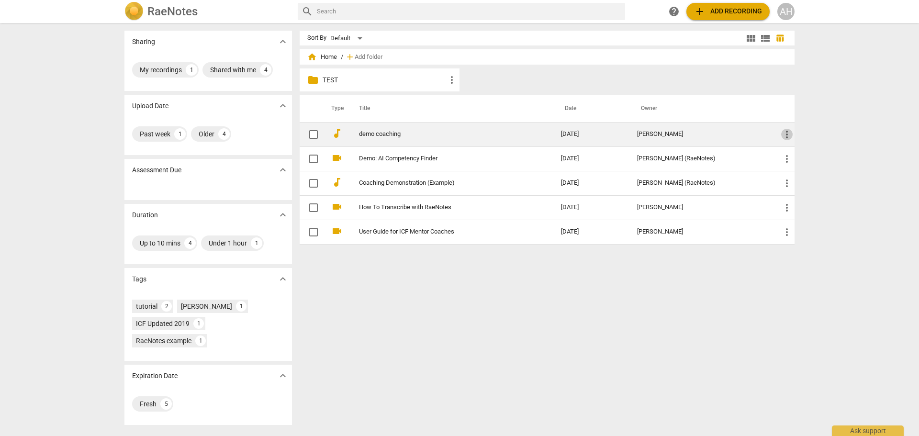
click at [787, 131] on span "more_vert" at bounding box center [786, 134] width 11 height 11
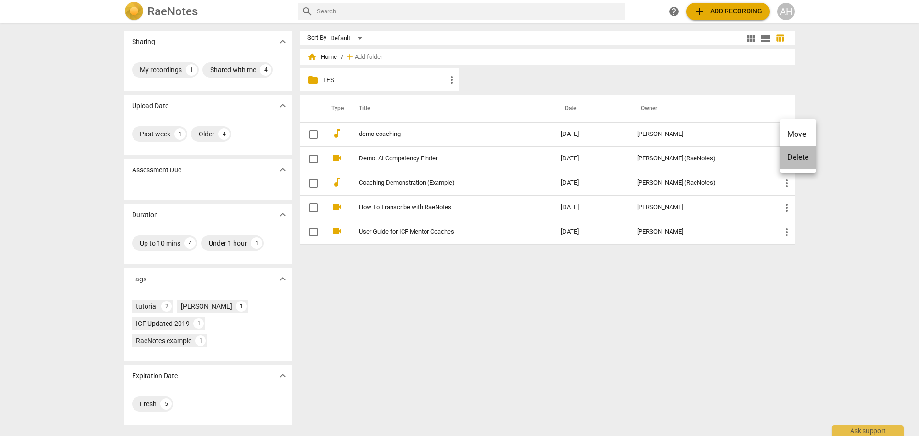
click at [793, 160] on li "Delete" at bounding box center [798, 157] width 36 height 23
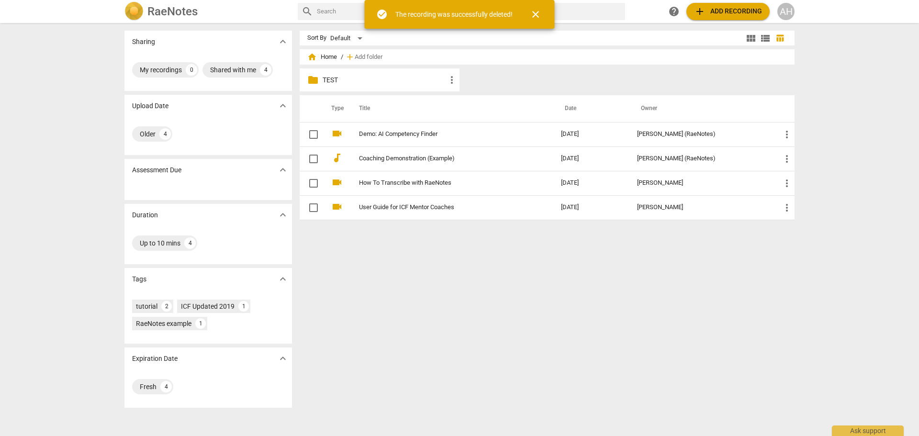
click at [536, 13] on span "close" at bounding box center [535, 14] width 11 height 11
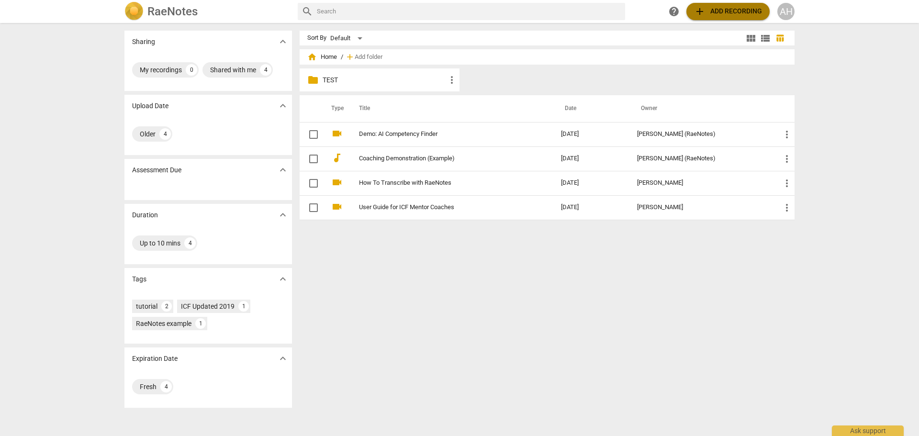
click at [725, 9] on span "add Add recording" at bounding box center [728, 11] width 68 height 11
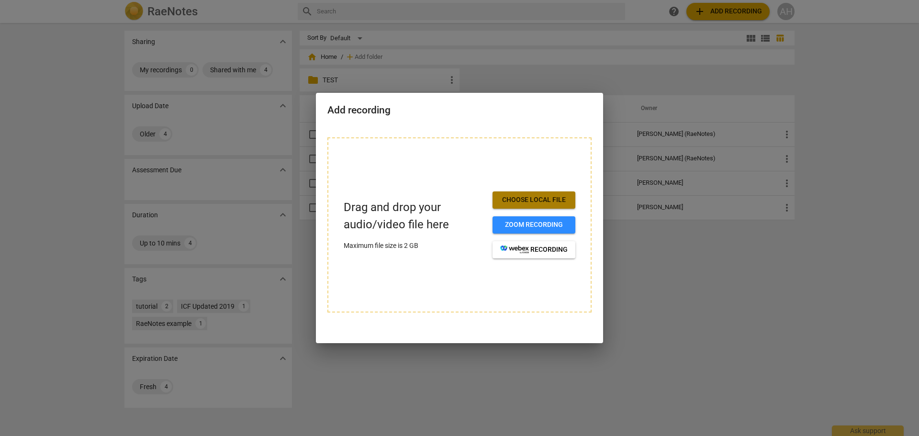
click at [551, 200] on span "Choose local file" at bounding box center [533, 200] width 67 height 10
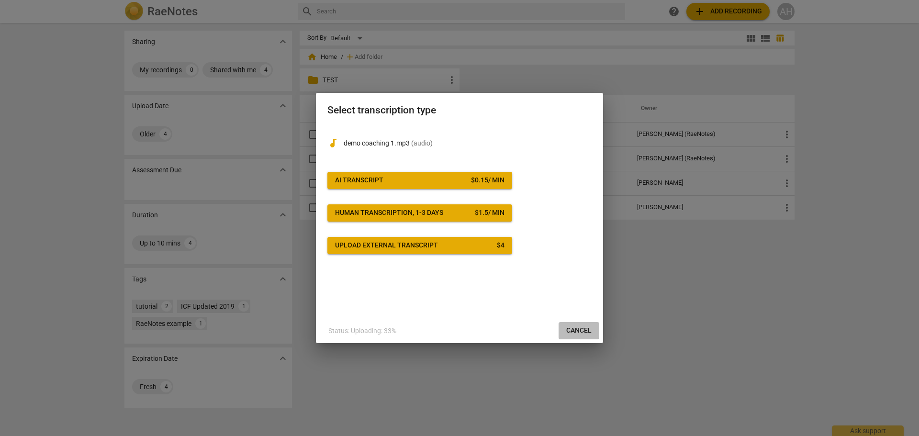
click at [580, 328] on span "Cancel" at bounding box center [578, 331] width 25 height 10
